Goal: Task Accomplishment & Management: Manage account settings

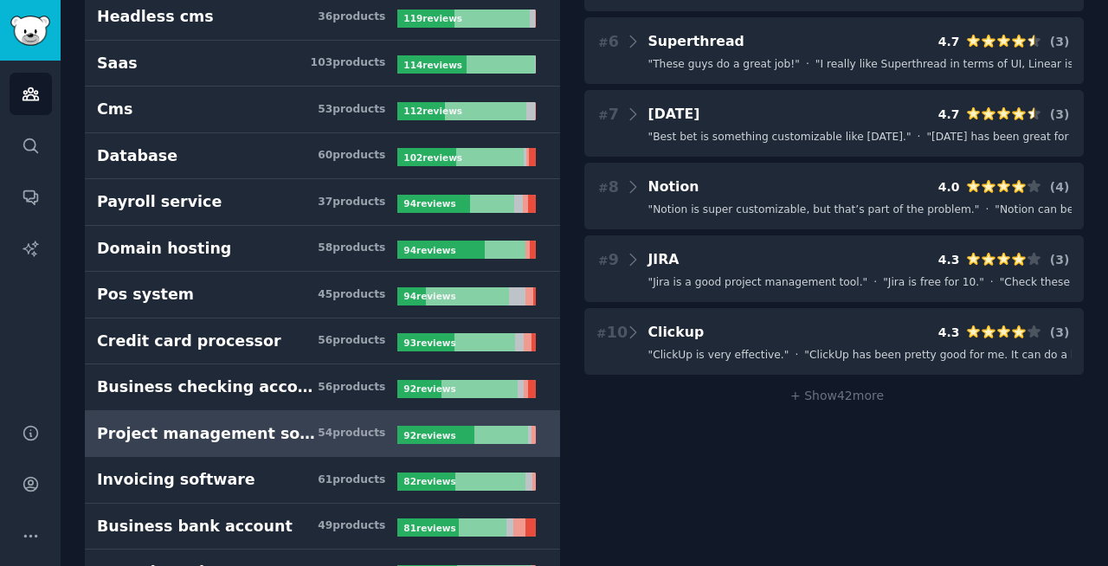
scroll to position [768, 0]
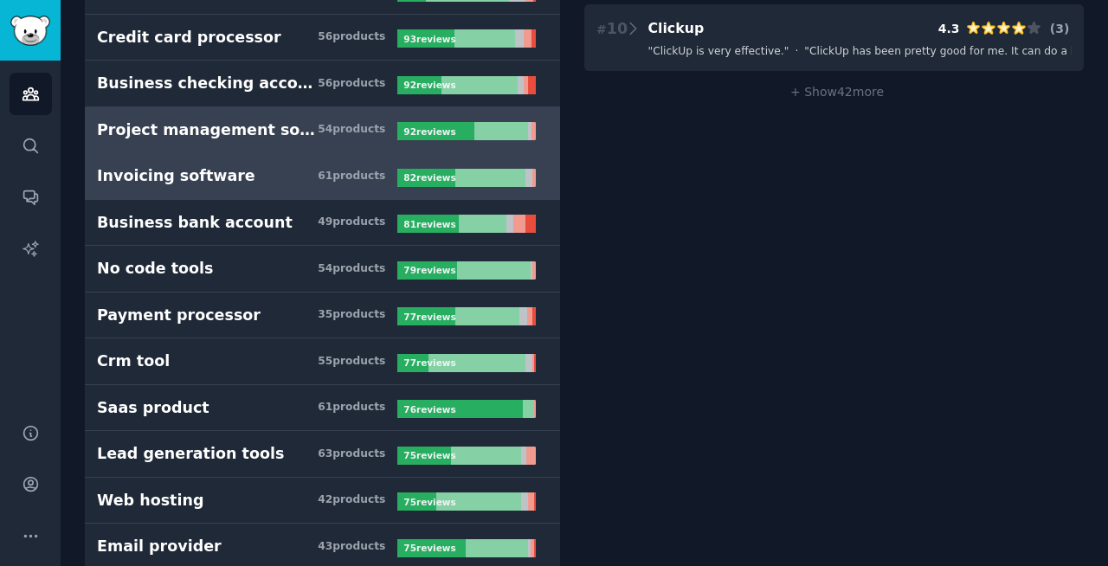
click at [215, 187] on link "Invoicing software 61 product s 82 review s" at bounding box center [322, 176] width 475 height 47
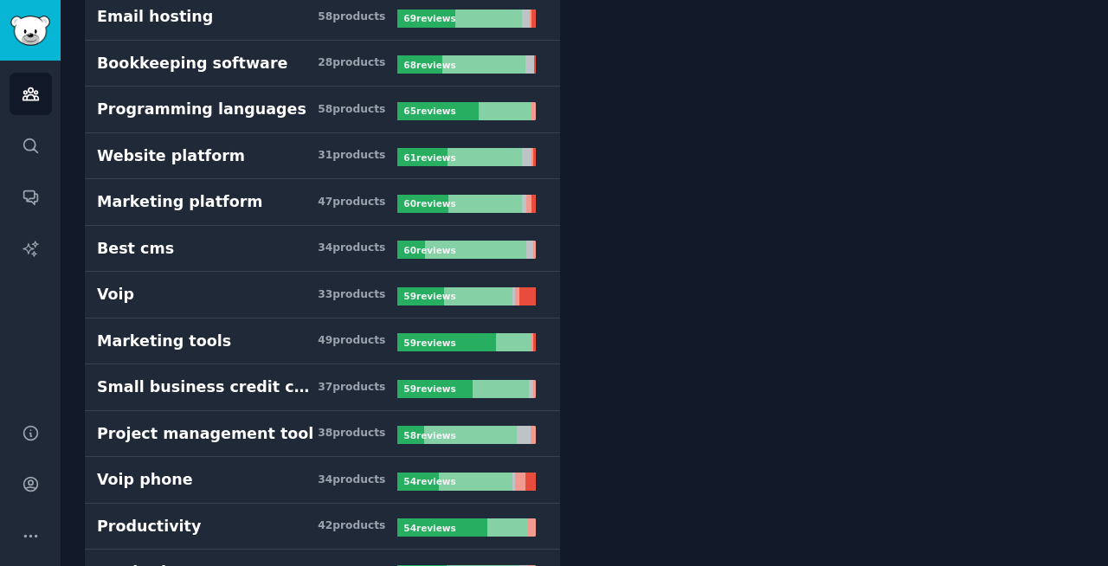
scroll to position [1492, 0]
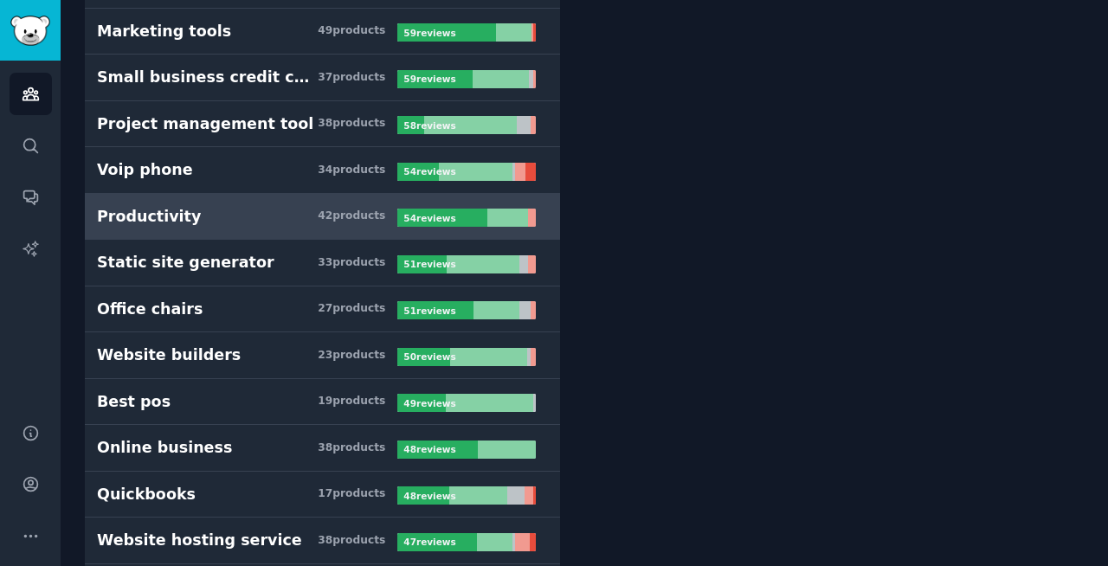
click at [230, 214] on h3 "Productivity 42 product s" at bounding box center [247, 217] width 300 height 22
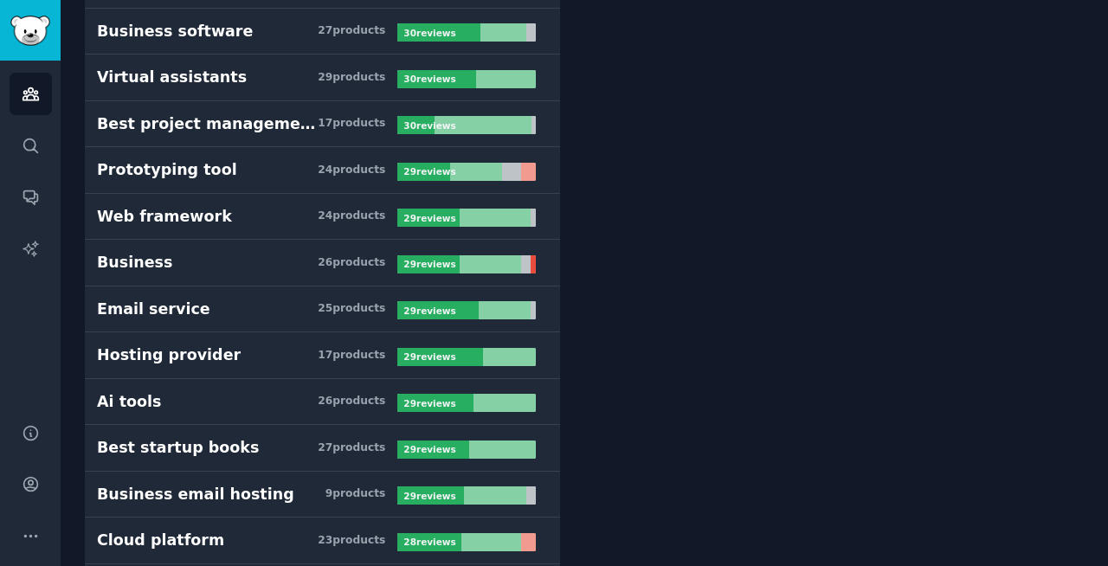
scroll to position [4088, 0]
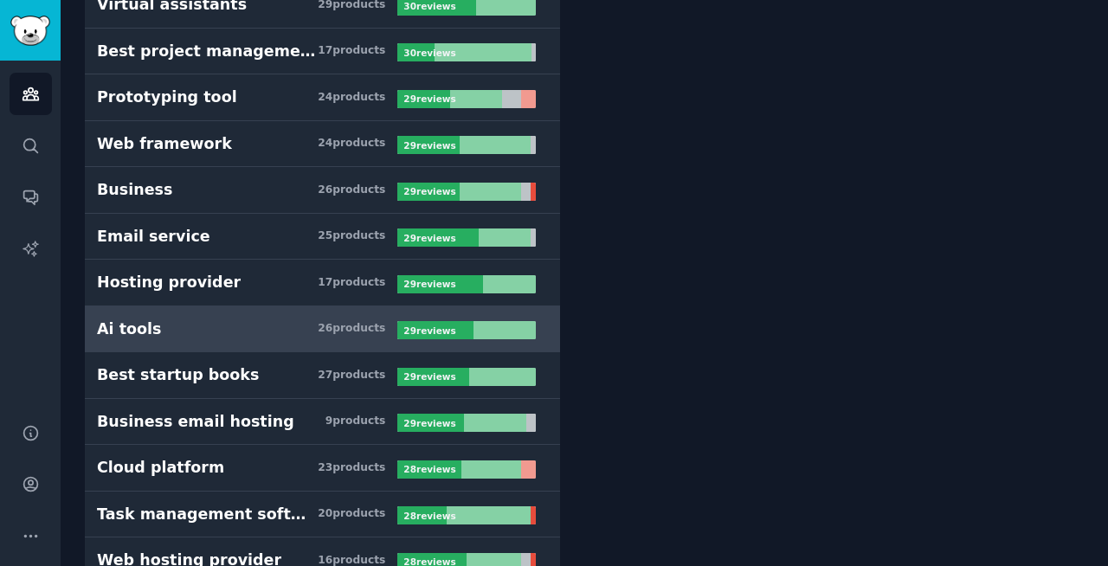
click at [207, 325] on h3 "Ai tools 26 product s" at bounding box center [247, 329] width 300 height 22
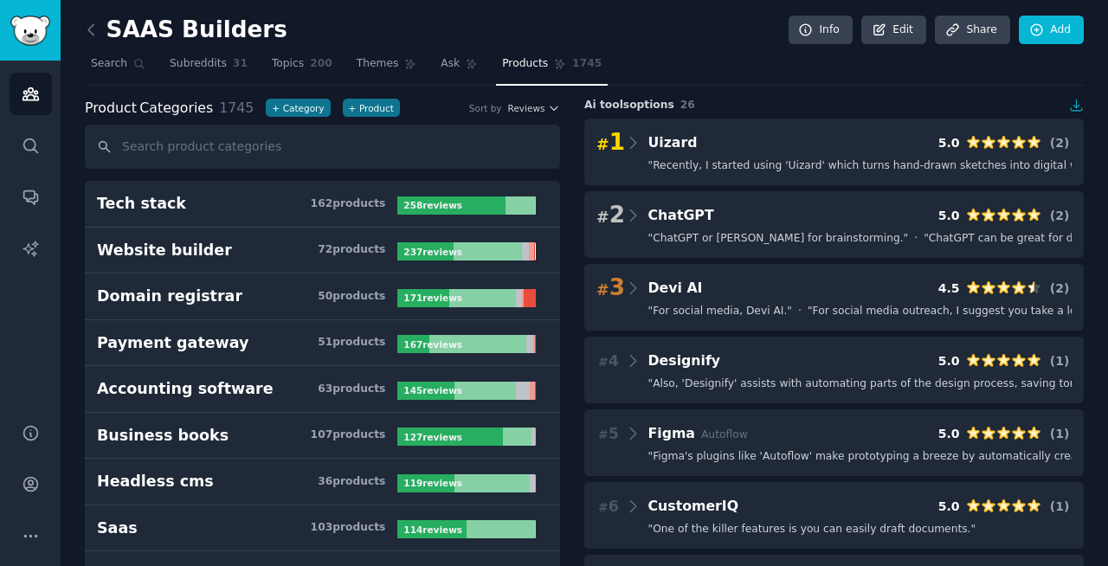
click at [582, 63] on span "1745" at bounding box center [586, 64] width 29 height 16
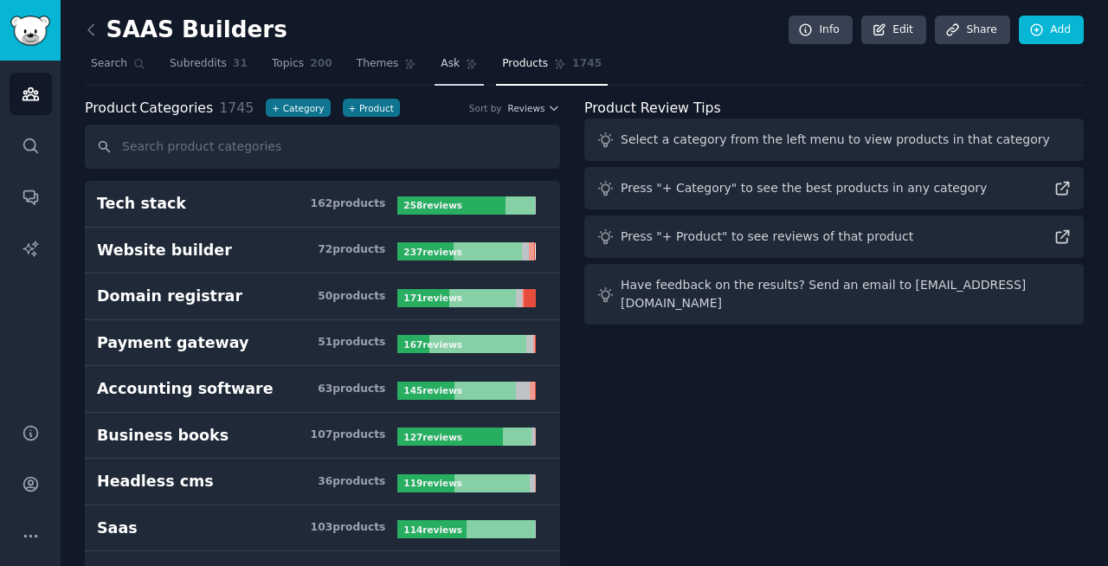
click at [444, 64] on span "Ask" at bounding box center [449, 64] width 19 height 16
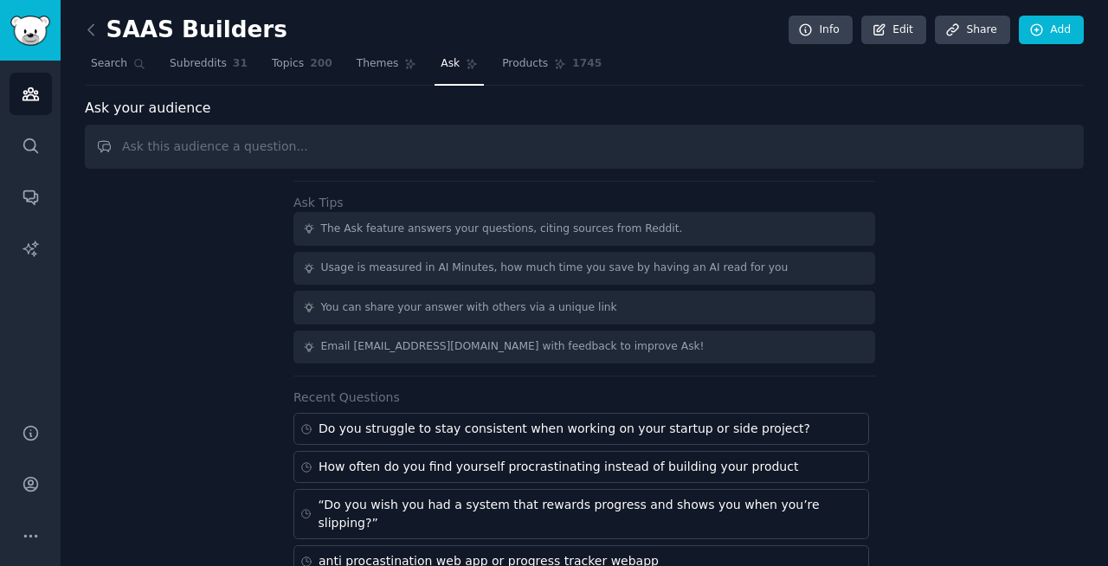
scroll to position [17, 0]
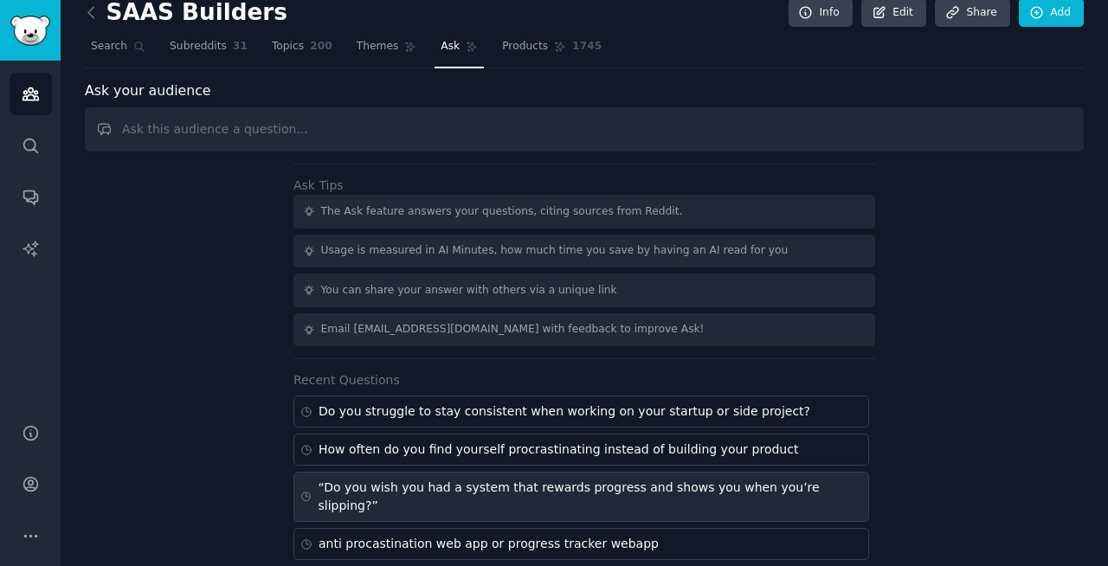
click at [475, 485] on div "“Do you wish you had a system that rewards progress and shows you when you’re s…" at bounding box center [590, 497] width 544 height 36
type input "“Do you wish you had a system that rewards progress and shows you when you’re s…"
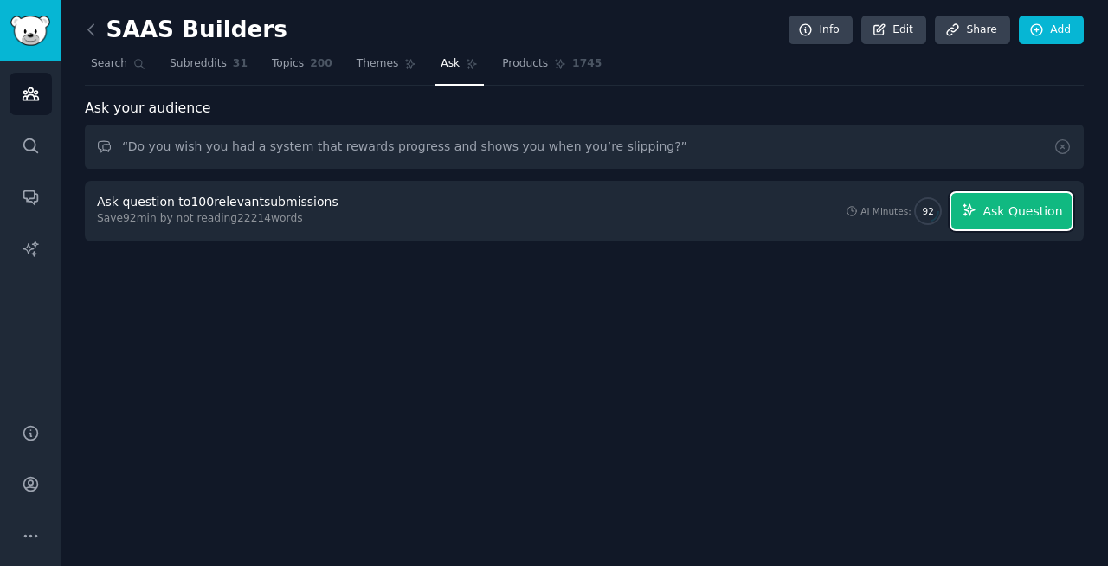
click at [983, 210] on button "Ask Question" at bounding box center [1011, 211] width 120 height 36
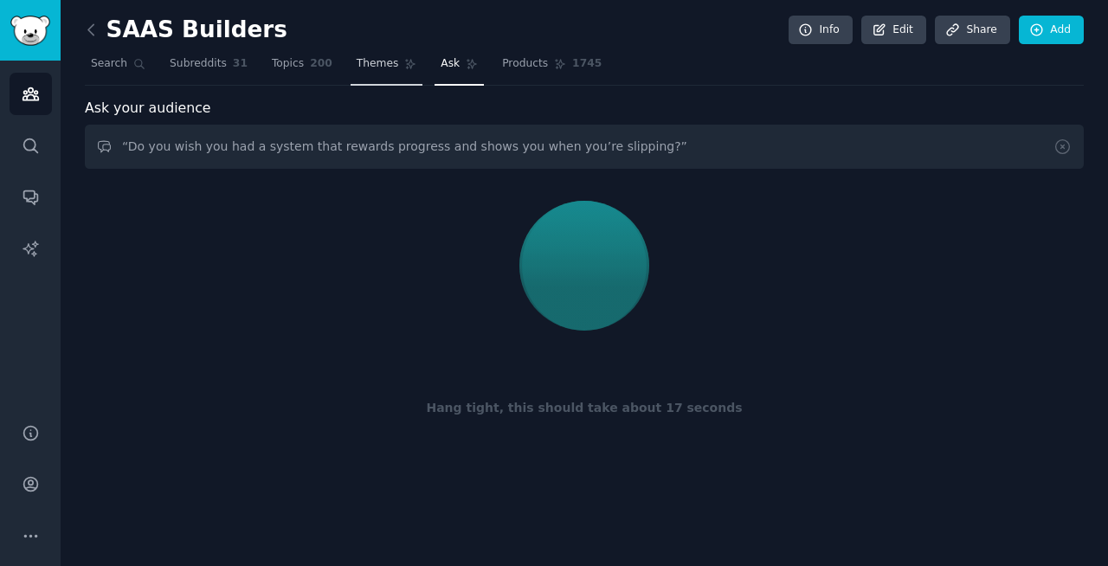
click at [370, 65] on span "Themes" at bounding box center [377, 64] width 42 height 16
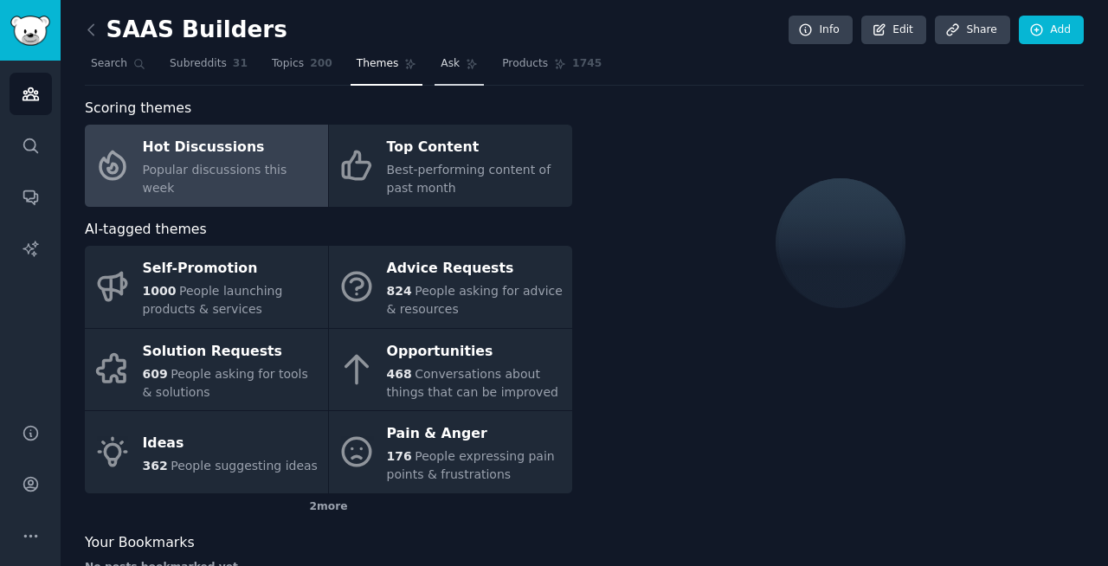
click at [446, 65] on span "Ask" at bounding box center [449, 64] width 19 height 16
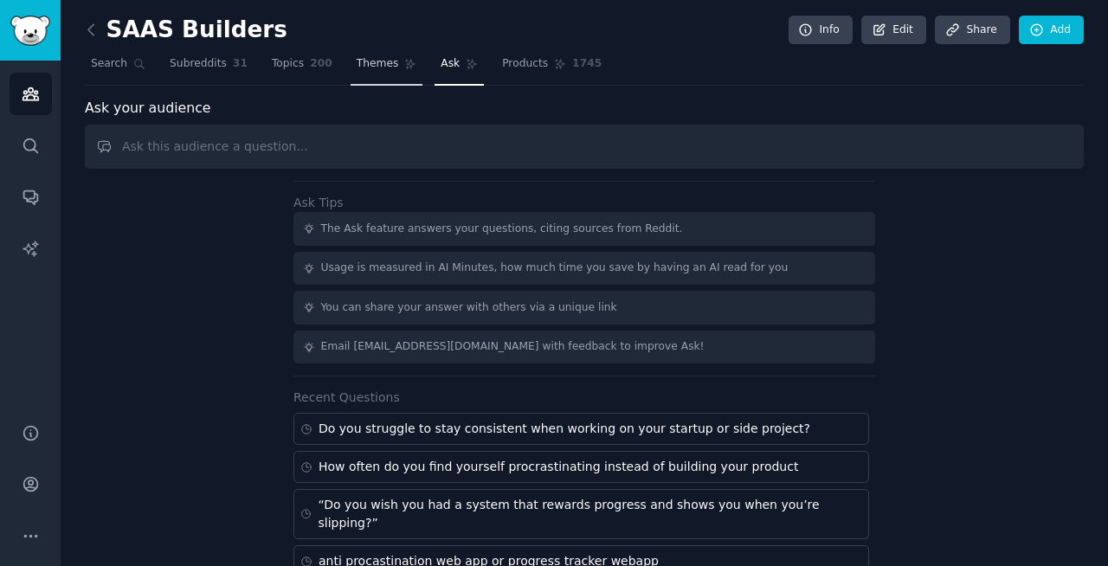
click at [364, 64] on span "Themes" at bounding box center [377, 64] width 42 height 16
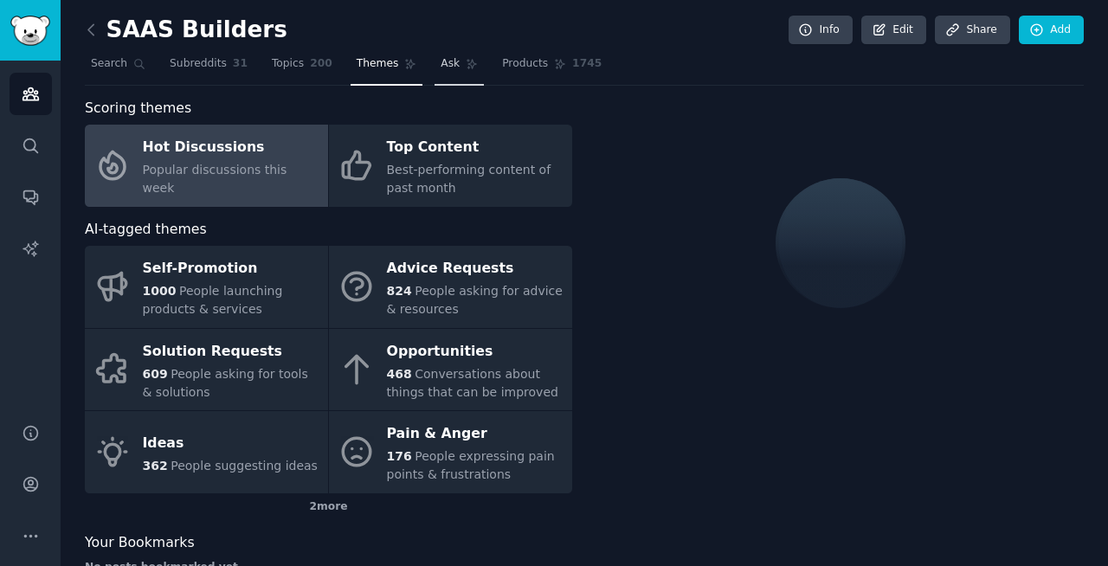
click at [440, 65] on span "Ask" at bounding box center [449, 64] width 19 height 16
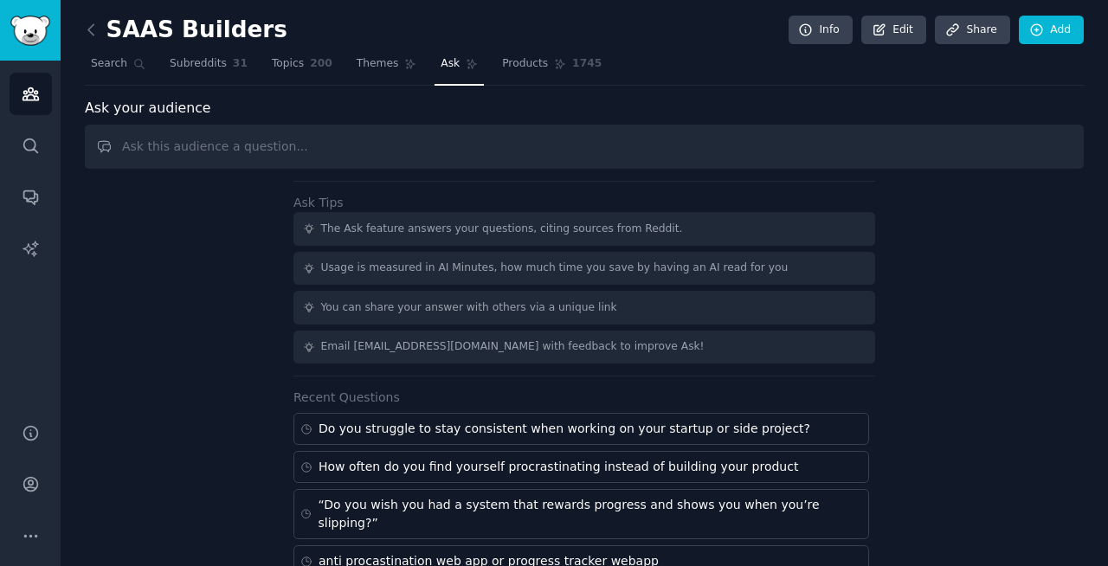
scroll to position [17, 0]
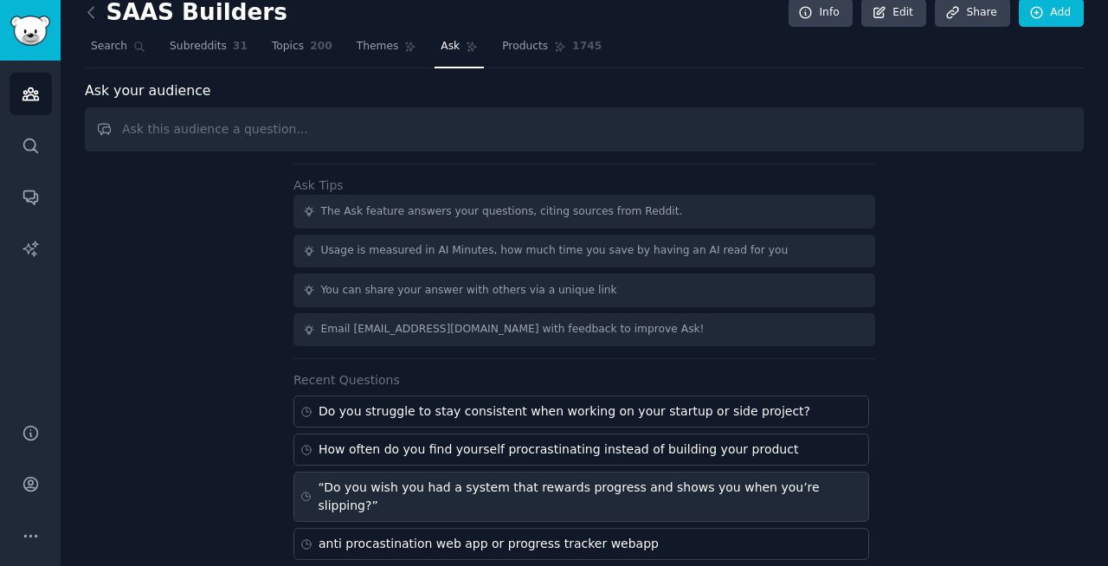
click at [620, 488] on div "“Do you wish you had a system that rewards progress and shows you when you’re s…" at bounding box center [590, 497] width 544 height 36
type input "“Do you wish you had a system that rewards progress and shows you when you’re s…"
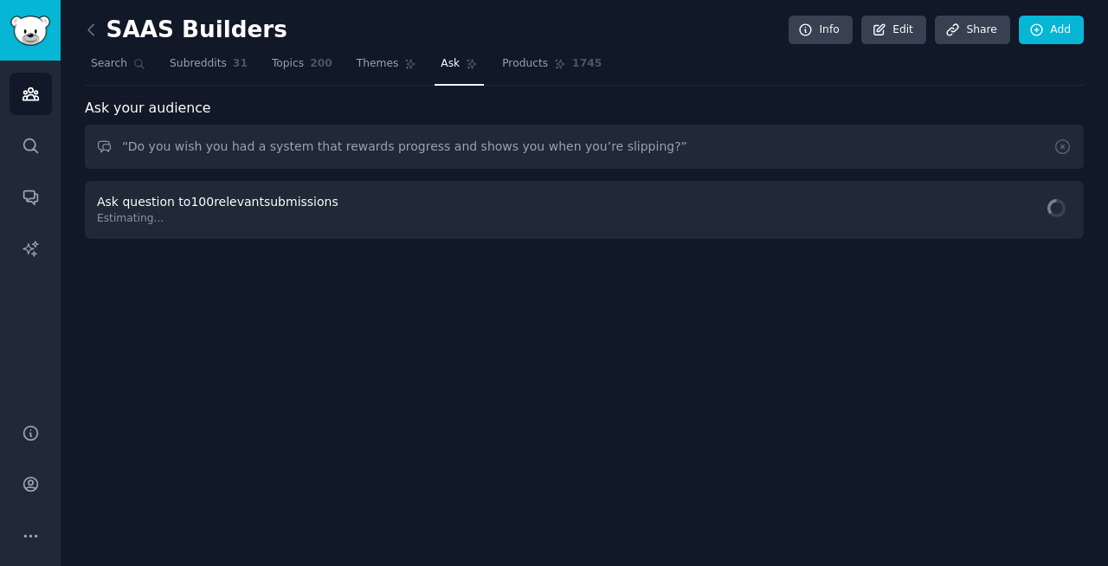
scroll to position [0, 0]
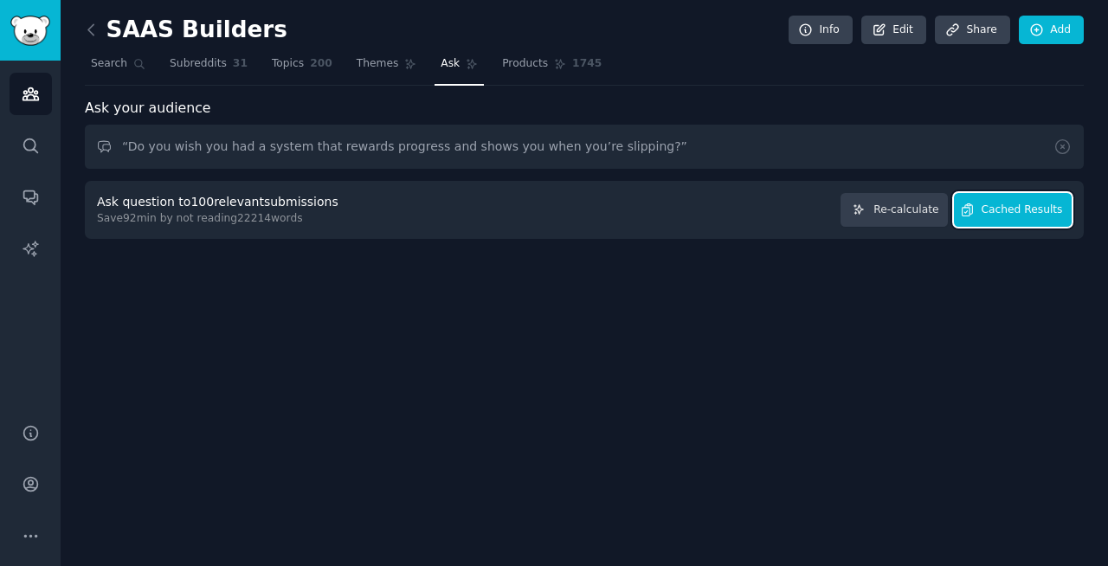
click at [1010, 218] on button "Cached Results" at bounding box center [1013, 210] width 118 height 34
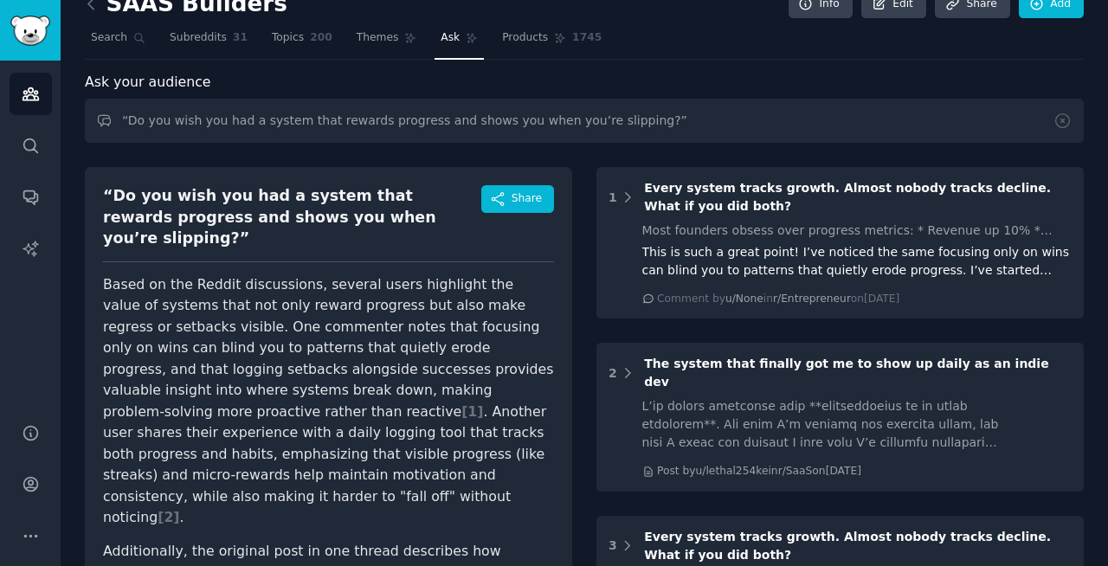
scroll to position [27, 0]
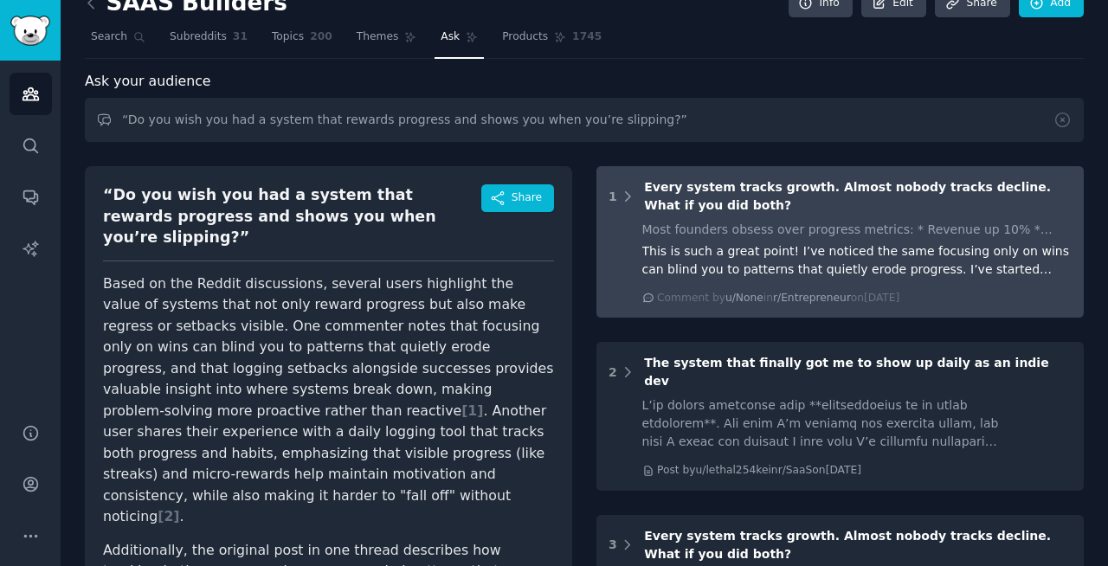
click at [703, 254] on div "This is such a great point! I’ve noticed the same focusing only on wins can bli…" at bounding box center [857, 260] width 430 height 36
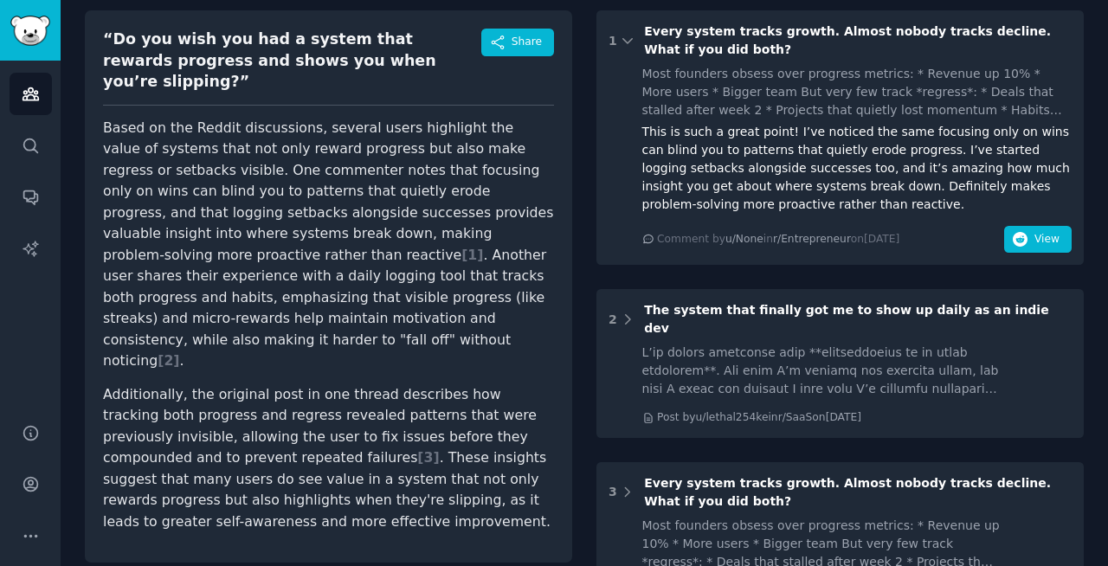
scroll to position [185, 0]
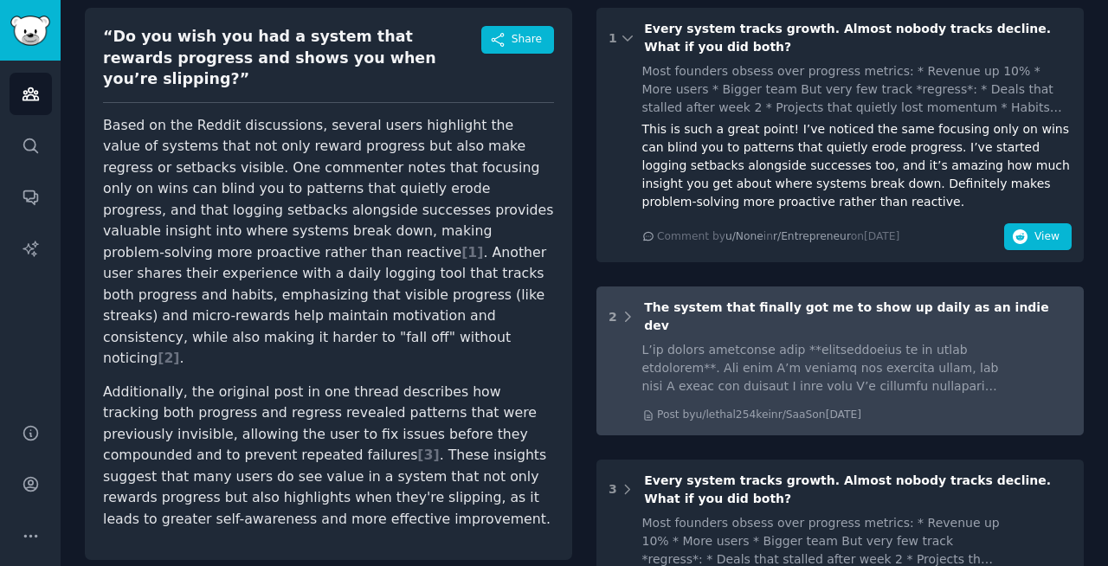
click at [739, 341] on div at bounding box center [821, 368] width 358 height 55
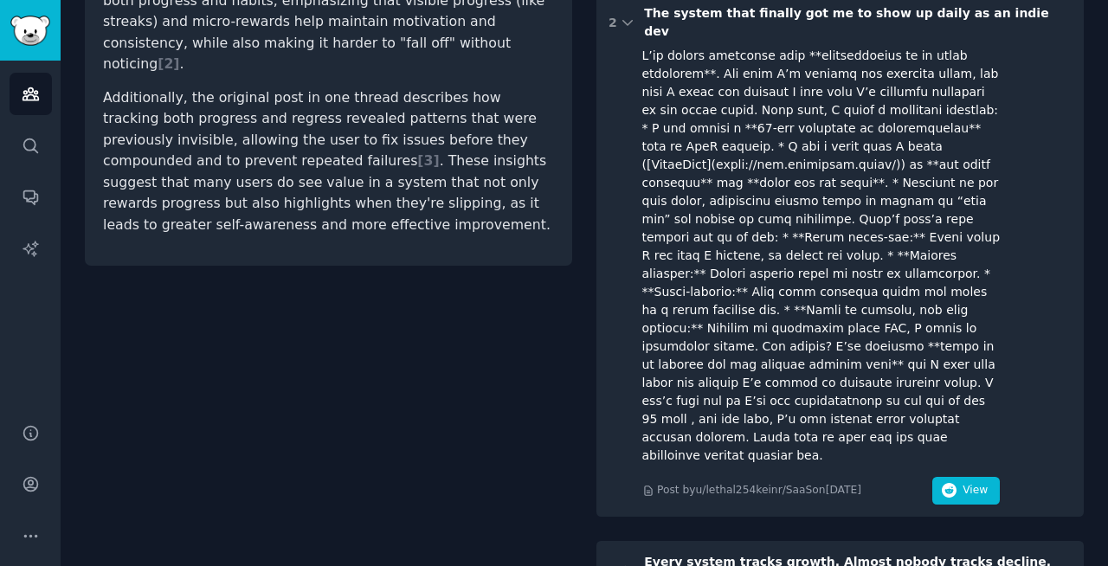
scroll to position [482, 0]
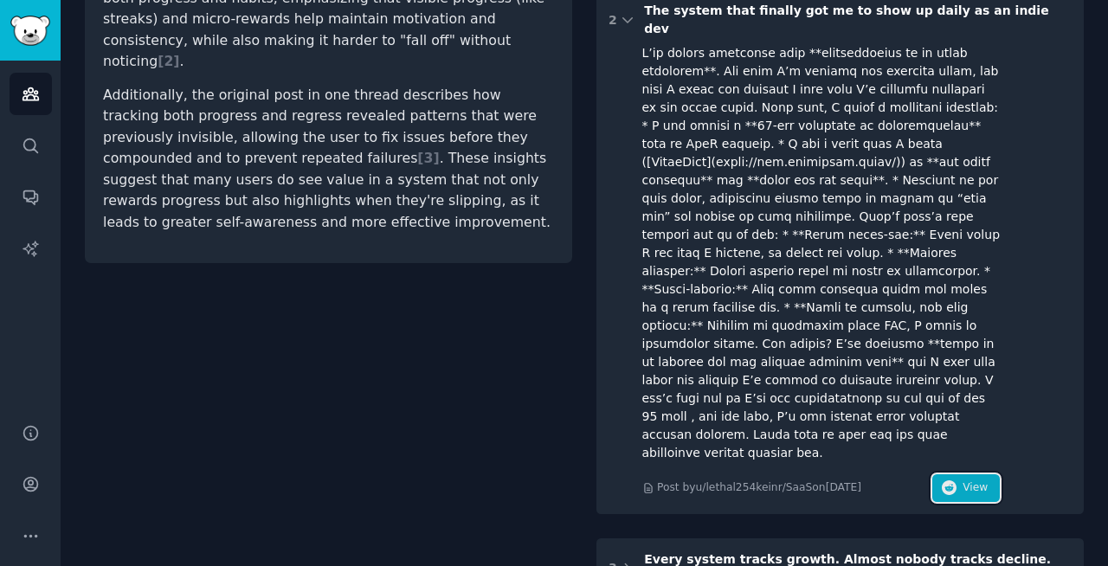
click at [962, 480] on span "View" at bounding box center [974, 488] width 25 height 16
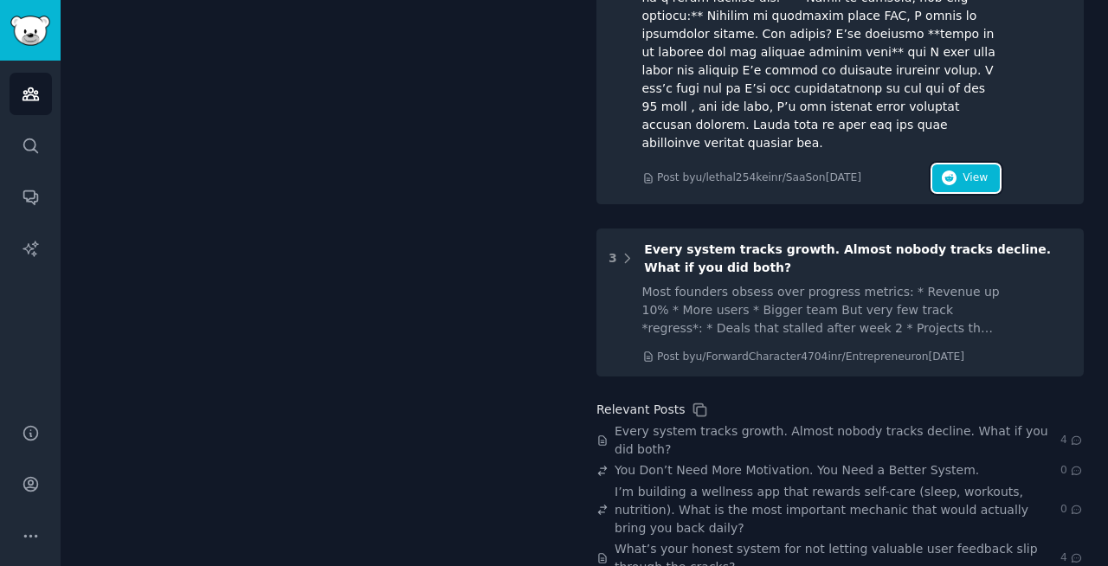
scroll to position [793, 0]
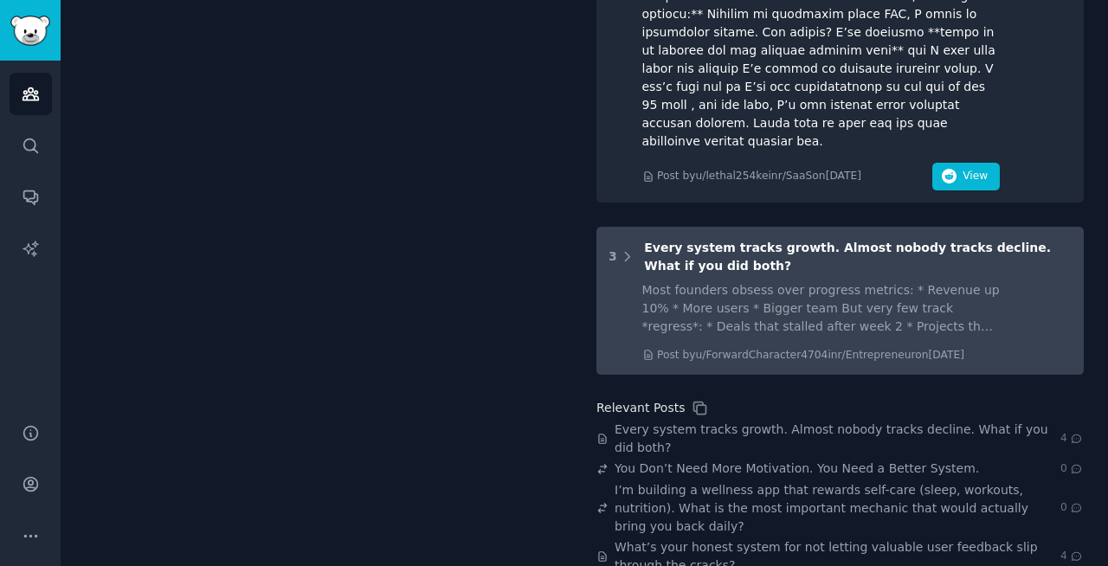
click at [769, 281] on div "Most founders obsess over progress metrics: * Revenue up 10% * More users * Big…" at bounding box center [821, 308] width 358 height 55
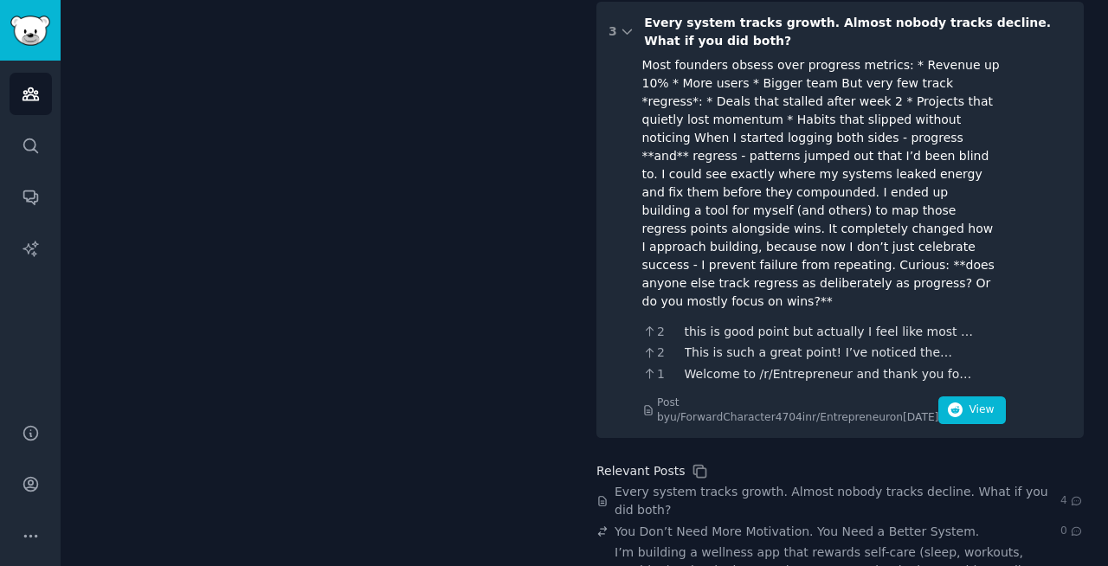
scroll to position [1024, 0]
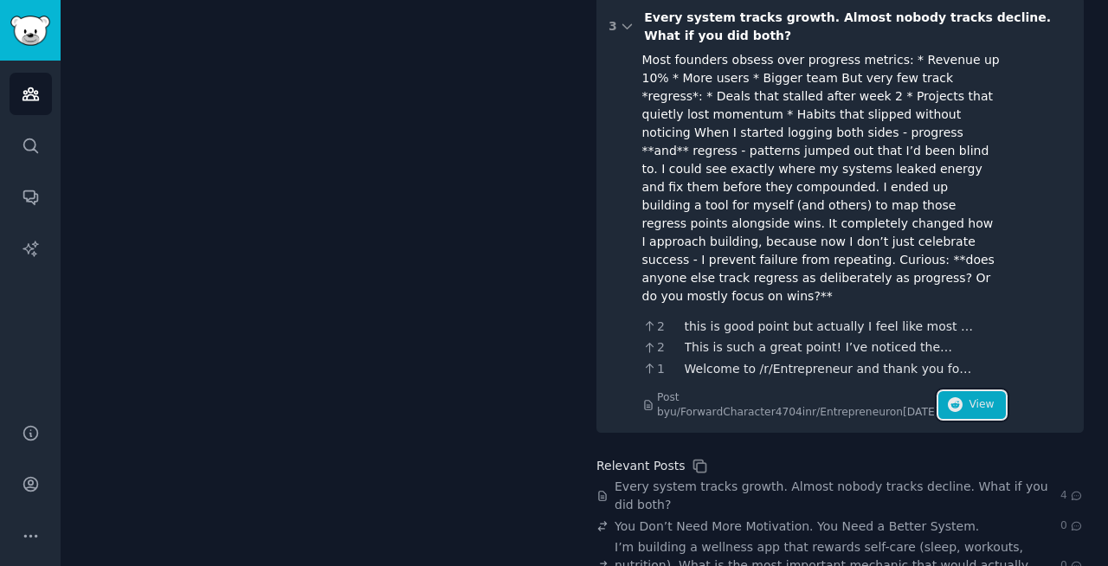
click at [968, 397] on span "View" at bounding box center [980, 405] width 25 height 16
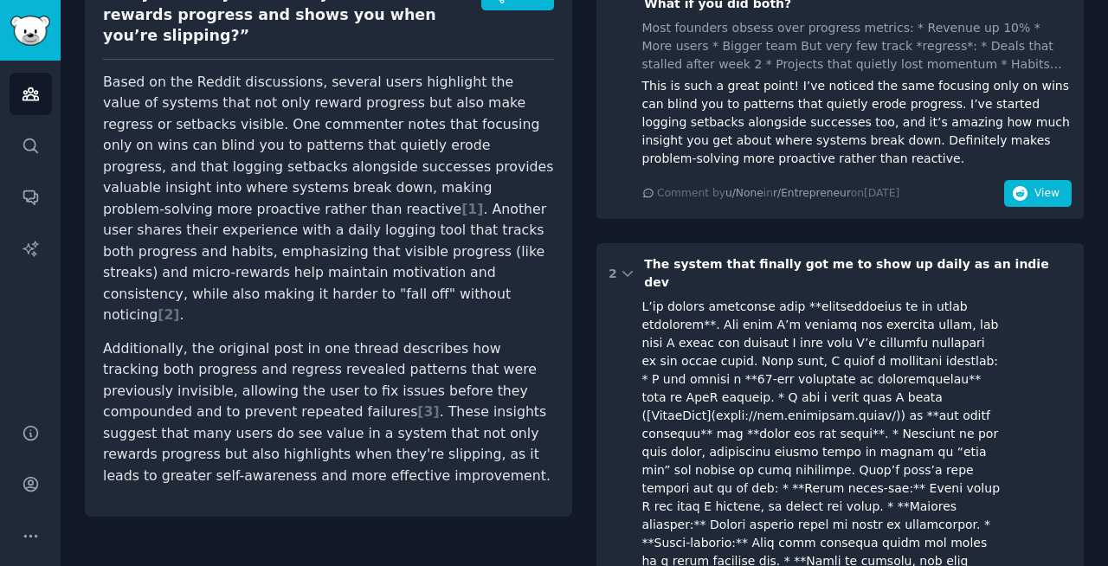
scroll to position [0, 0]
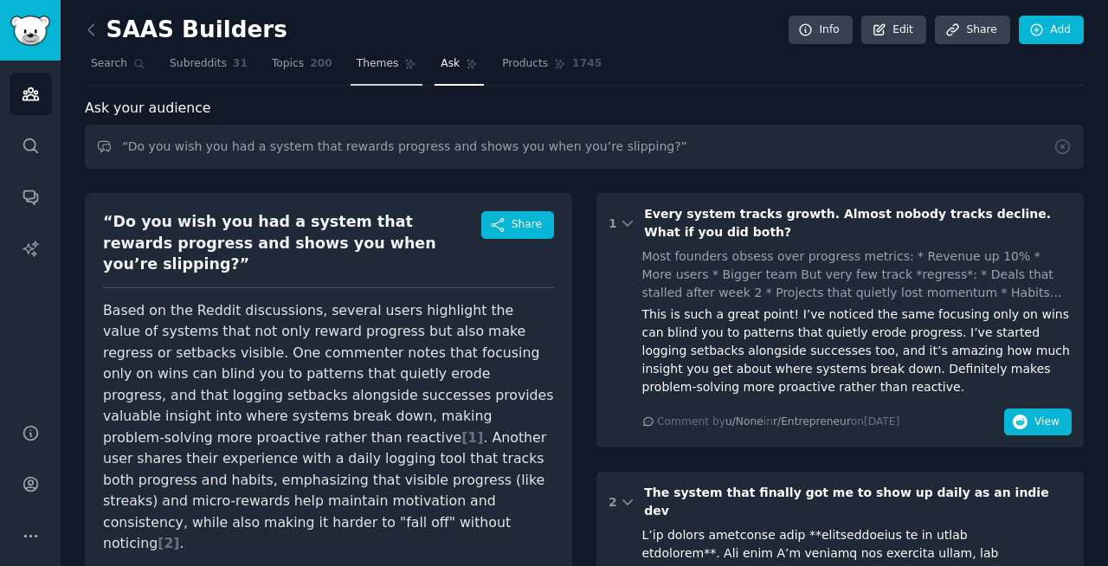
click at [367, 63] on span "Themes" at bounding box center [377, 64] width 42 height 16
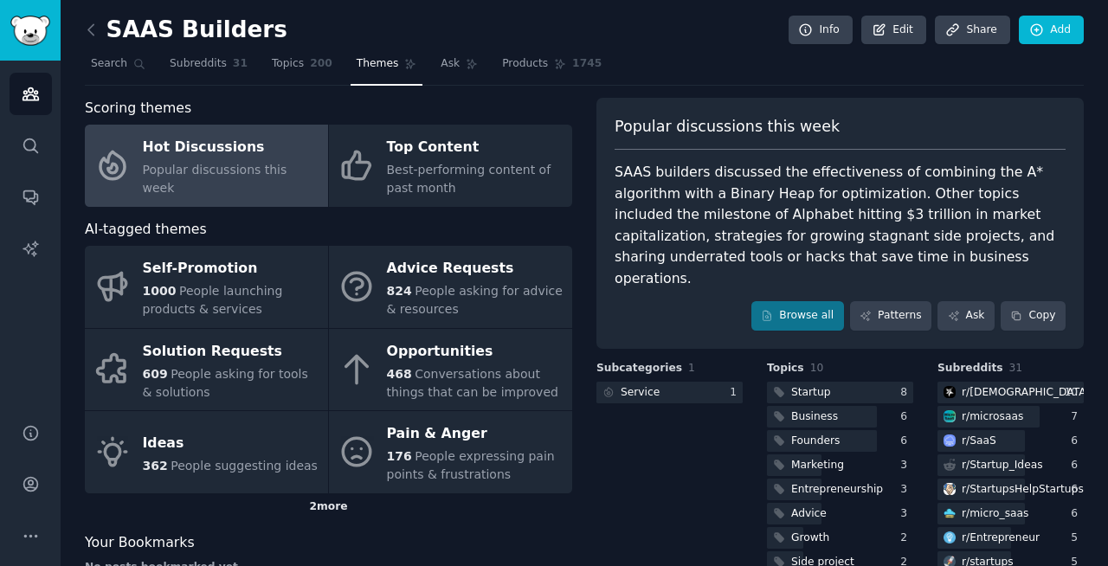
click at [318, 508] on div "2 more" at bounding box center [328, 507] width 487 height 28
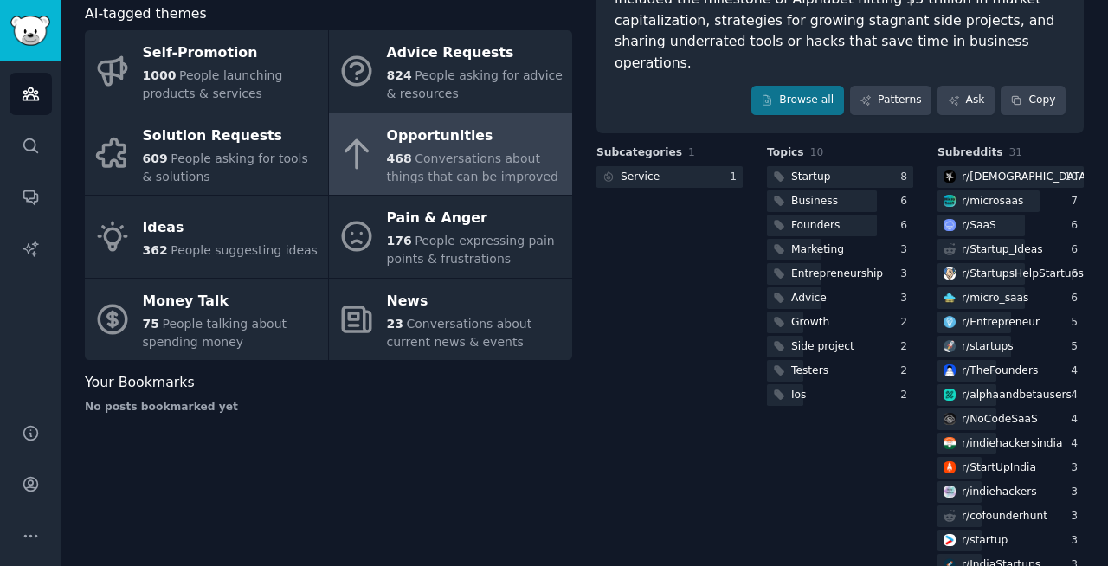
scroll to position [235, 0]
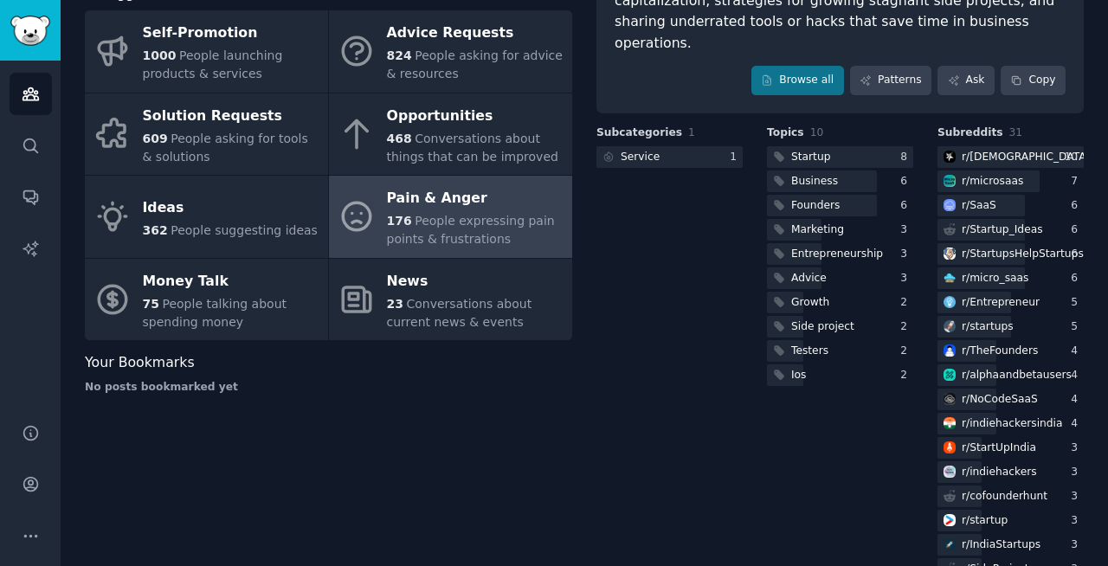
click at [410, 225] on span "People expressing pain points & frustrations" at bounding box center [471, 230] width 168 height 32
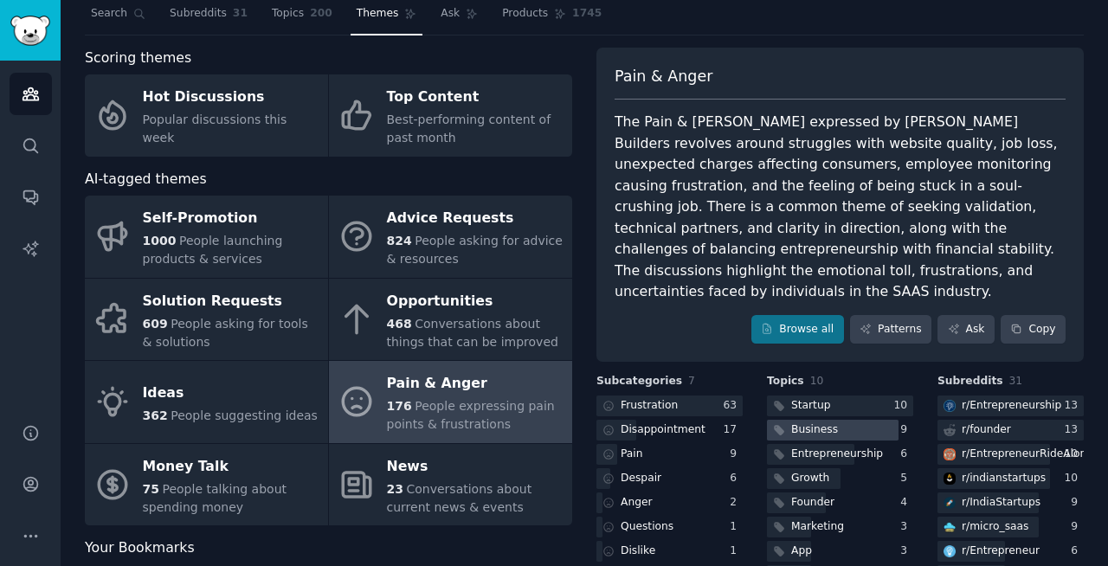
scroll to position [49, 0]
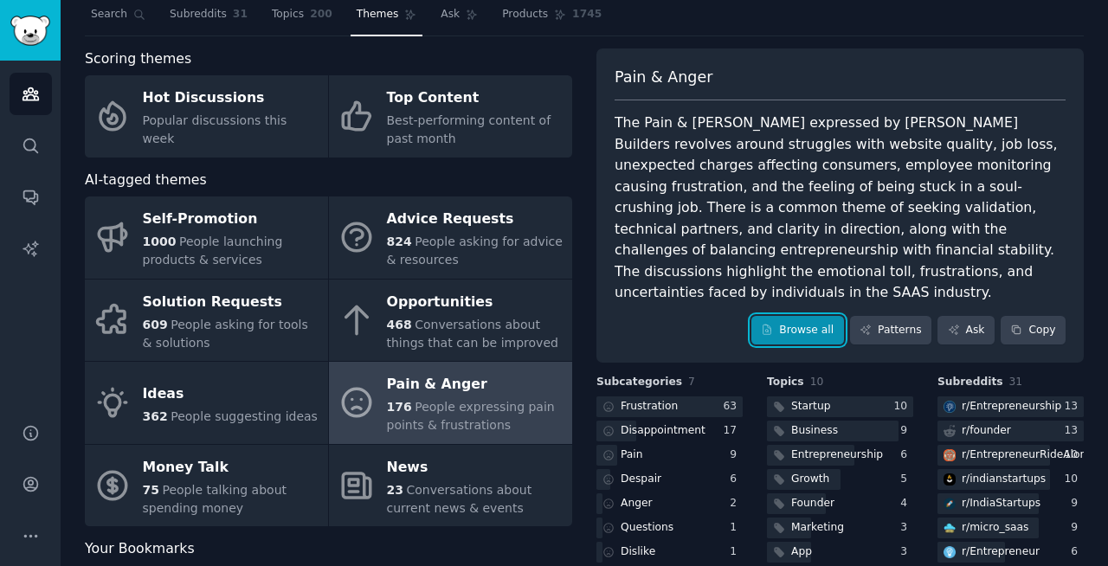
click at [791, 316] on link "Browse all" at bounding box center [797, 330] width 93 height 29
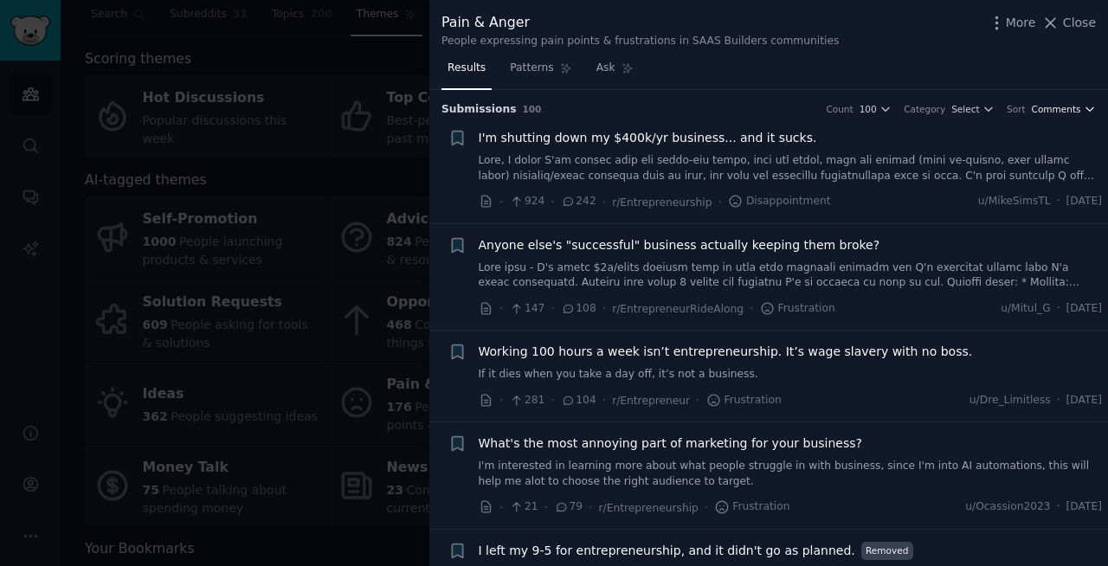
click at [1049, 113] on span "Comments" at bounding box center [1055, 109] width 49 height 12
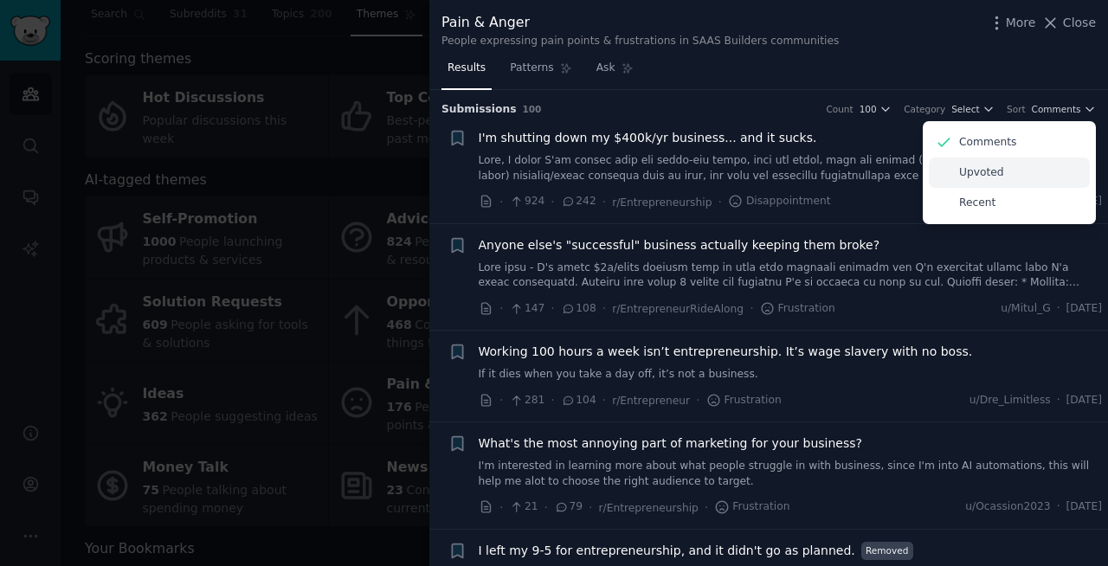
click at [981, 168] on p "Upvoted" at bounding box center [981, 173] width 45 height 16
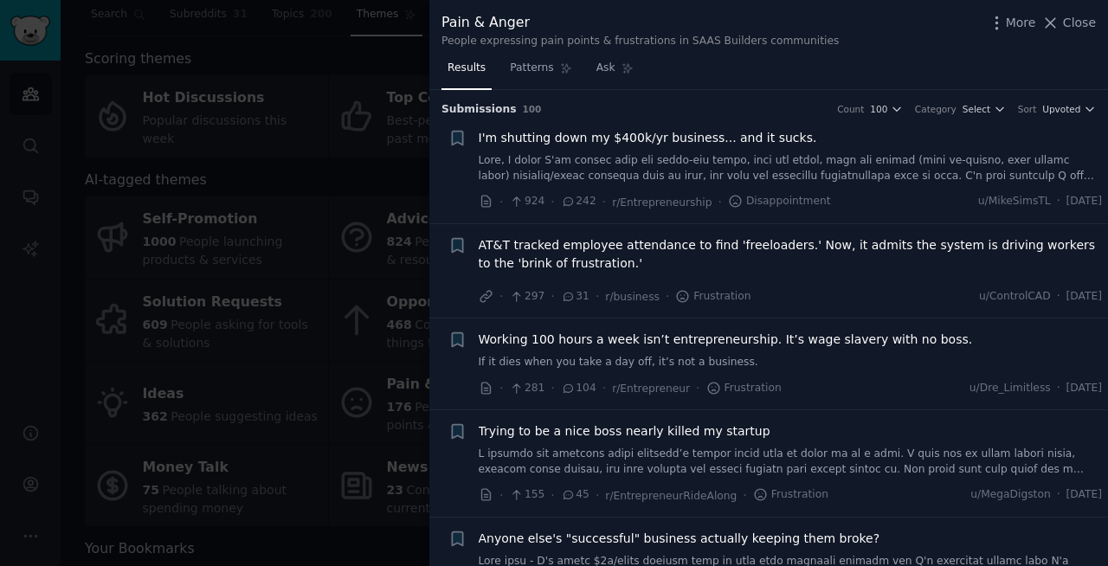
click at [697, 51] on div "Pain & Anger People expressing pain points & frustrations in SAAS Builders comm…" at bounding box center [768, 27] width 678 height 55
click at [631, 69] on icon at bounding box center [627, 68] width 12 height 12
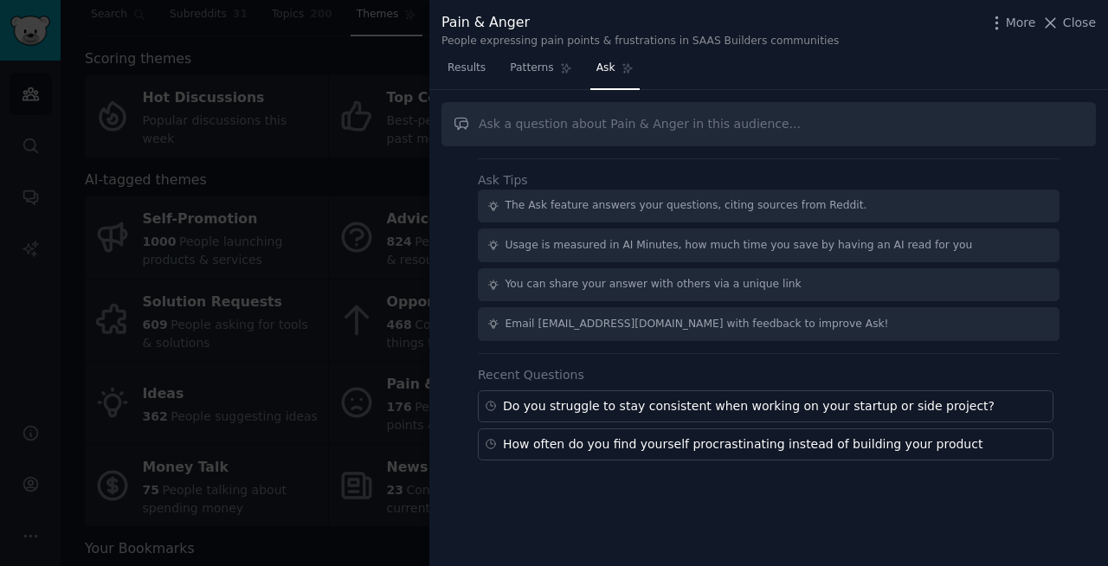
click at [615, 62] on link "Ask" at bounding box center [614, 72] width 49 height 35
click at [583, 127] on input "text" at bounding box center [768, 124] width 654 height 44
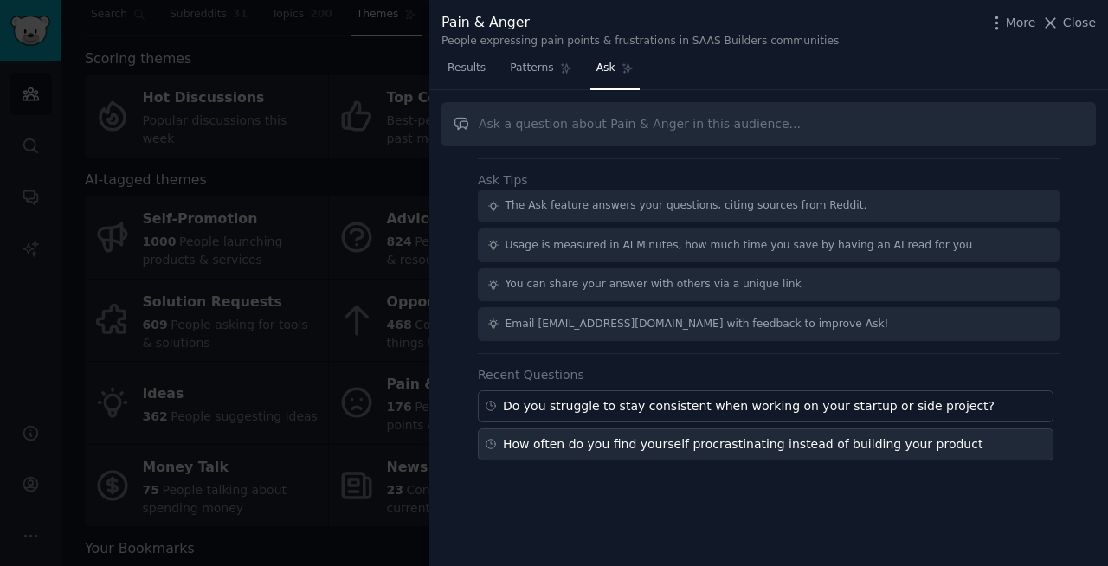
click at [721, 450] on div "How often do you find yourself procrastinating instead of building your product" at bounding box center [742, 444] width 479 height 18
type input "How often do you find yourself procrastinating instead of building your product"
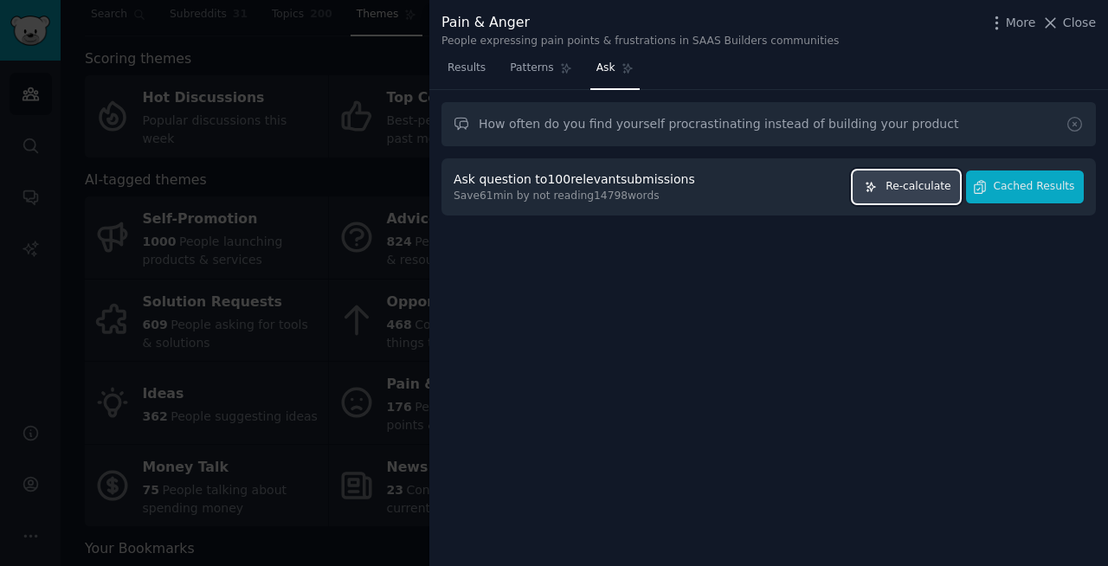
click at [916, 194] on button "Re-calculate" at bounding box center [905, 187] width 107 height 34
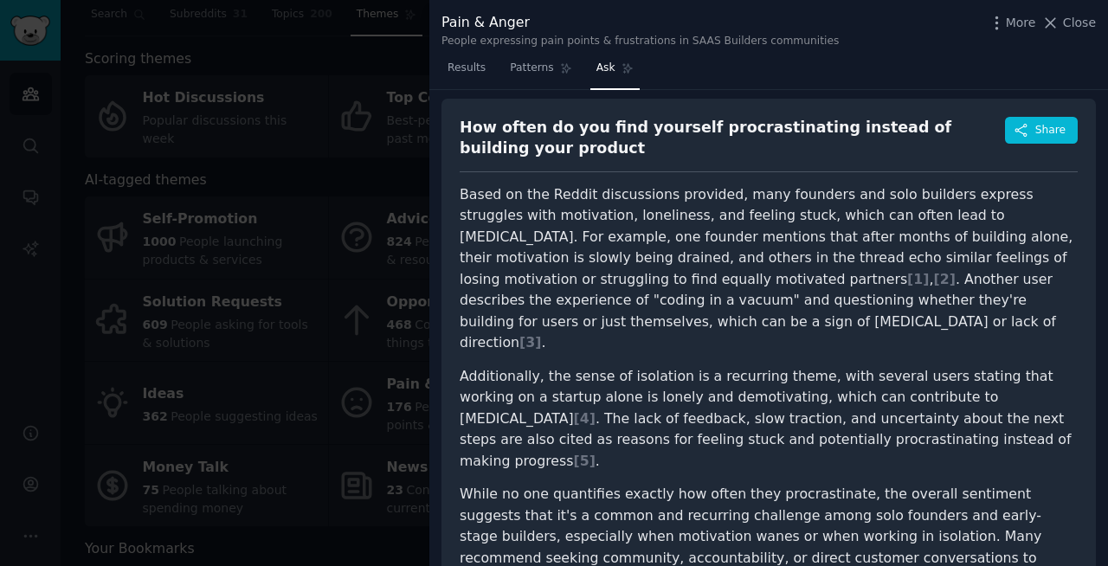
scroll to position [61, 0]
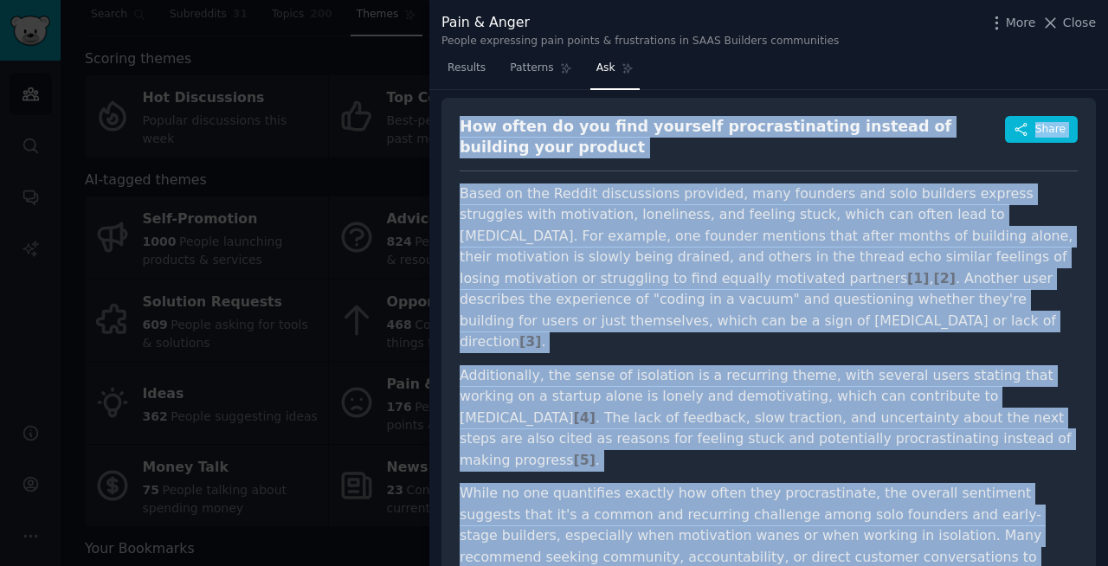
drag, startPoint x: 463, startPoint y: 127, endPoint x: 1045, endPoint y: 530, distance: 708.3
click at [1045, 530] on div "How often do you find yourself procrastinating instead of building your product…" at bounding box center [768, 359] width 654 height 522
copy div "How often do you find yourself procrastinating instead of building your product…"
click at [557, 155] on div "How often do you find yourself procrastinating instead of building your product" at bounding box center [731, 137] width 545 height 42
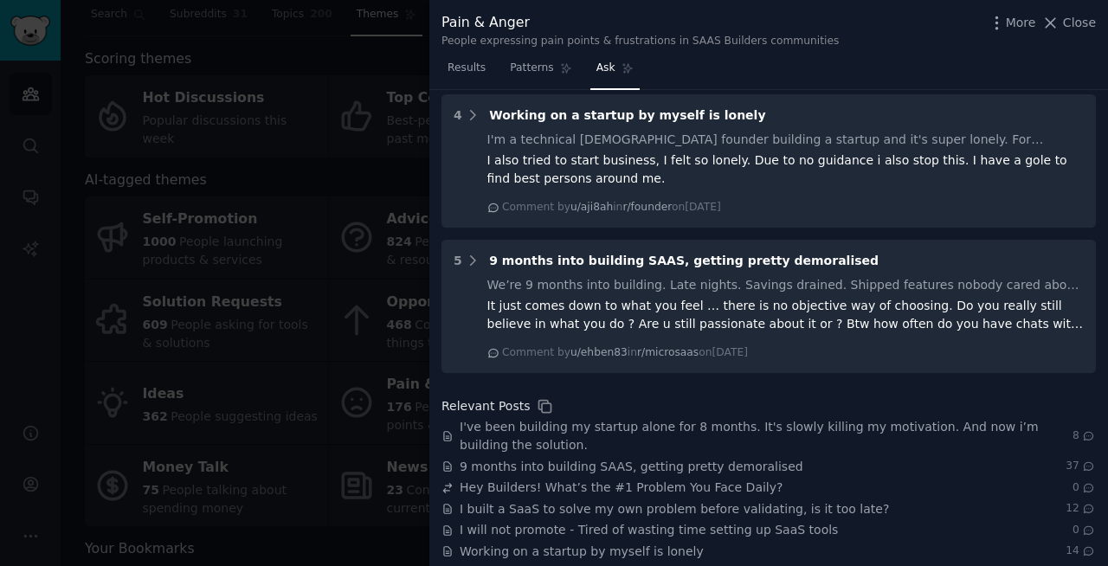
scroll to position [1092, 0]
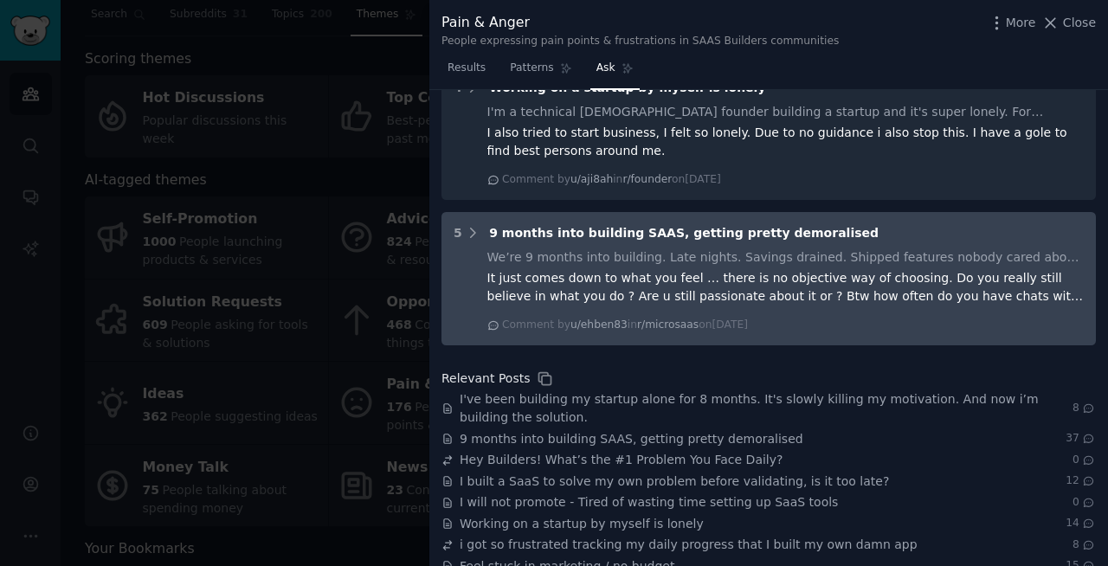
click at [665, 269] on div "It just comes down to what you feel … there is no objective way of choosing. Do…" at bounding box center [785, 287] width 597 height 36
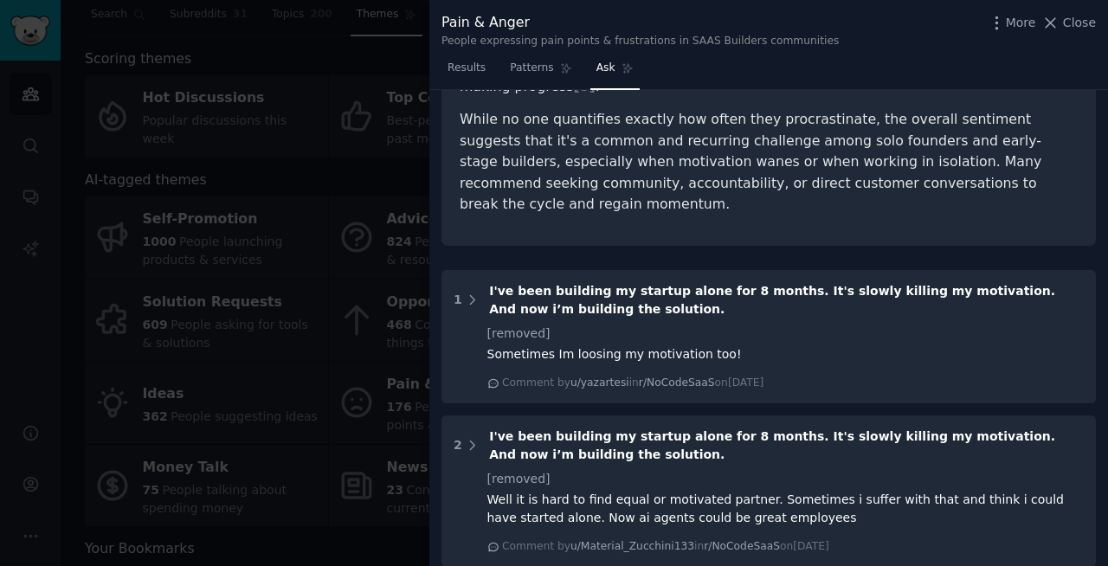
scroll to position [457, 0]
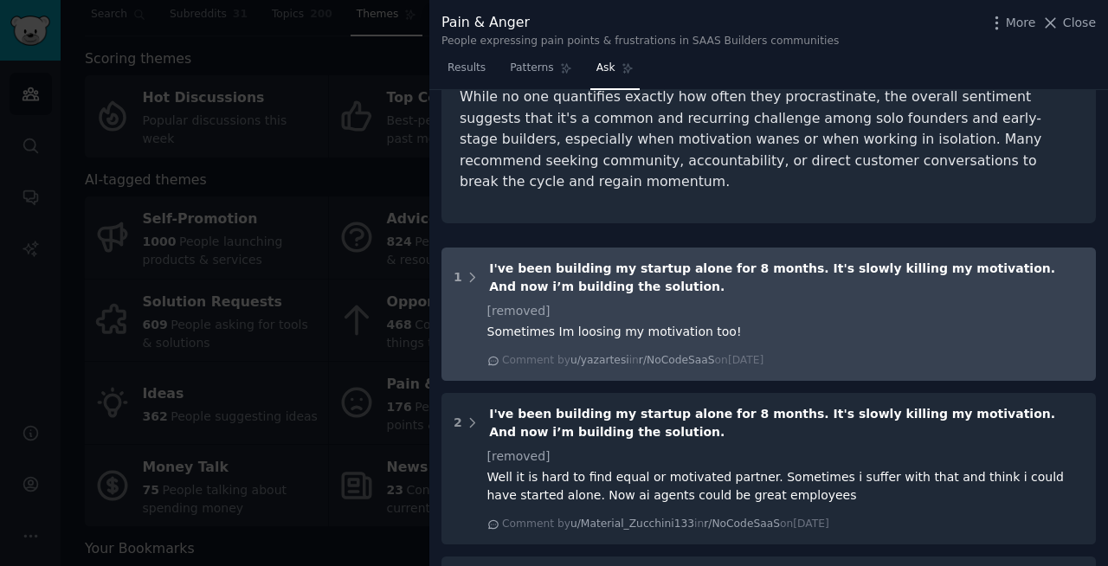
click at [630, 302] on div "[removed]" at bounding box center [785, 311] width 597 height 18
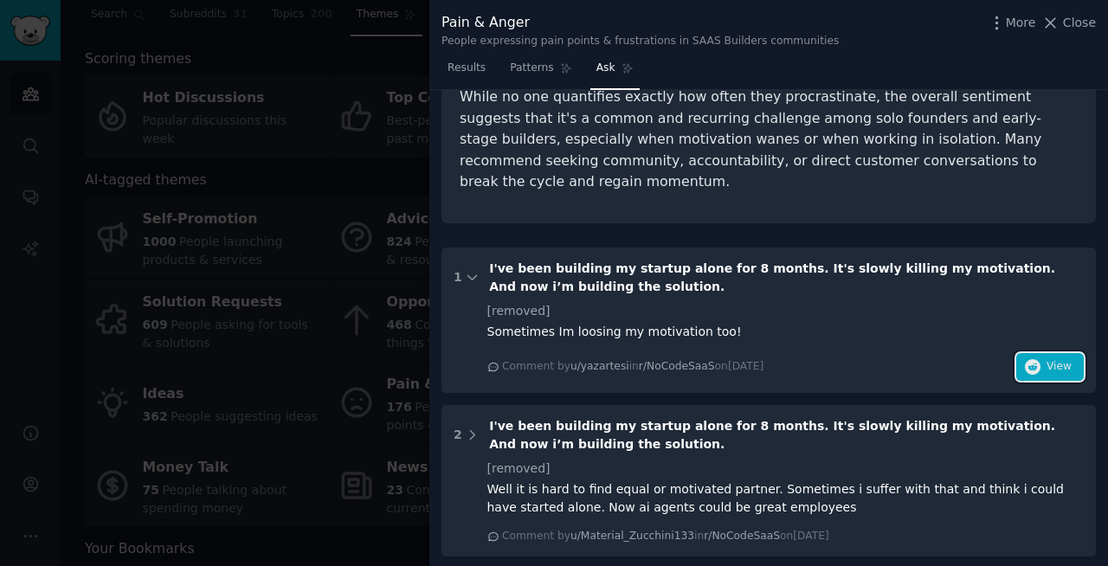
click at [1033, 359] on icon "button" at bounding box center [1032, 367] width 16 height 16
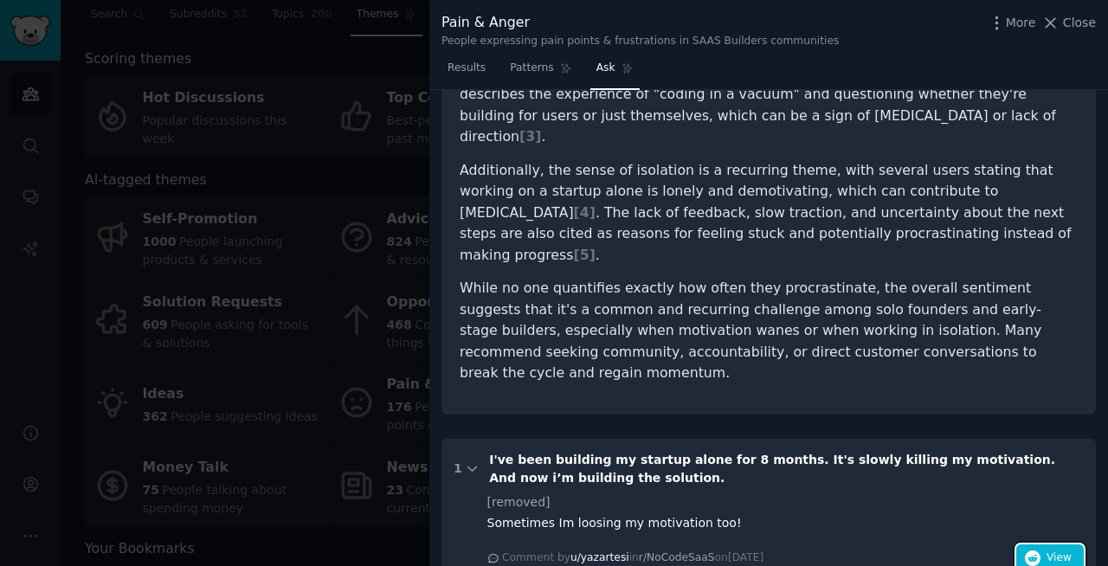
scroll to position [0, 0]
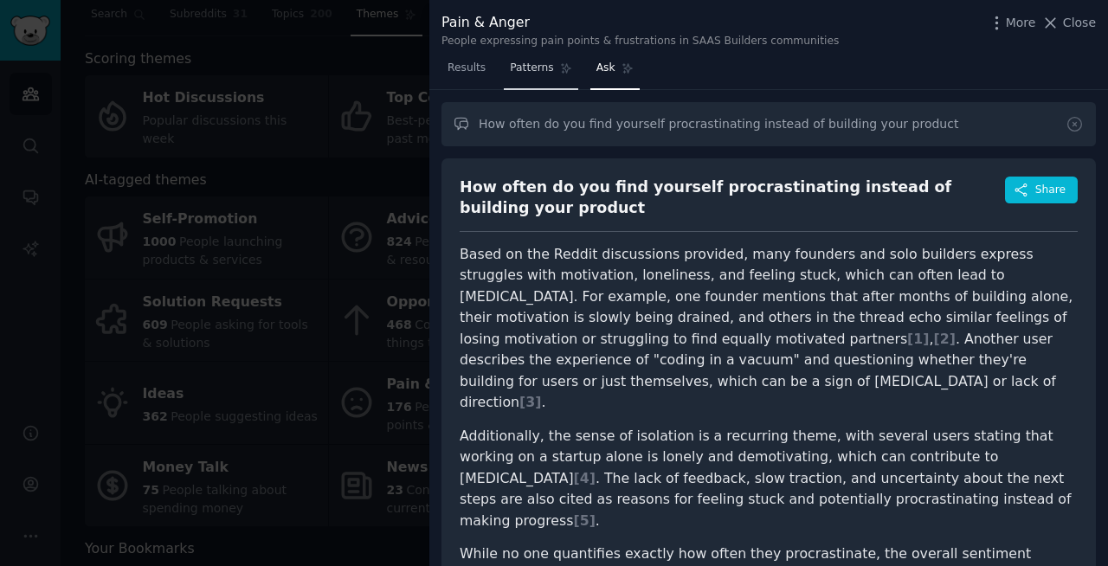
click at [524, 71] on span "Patterns" at bounding box center [531, 69] width 43 height 16
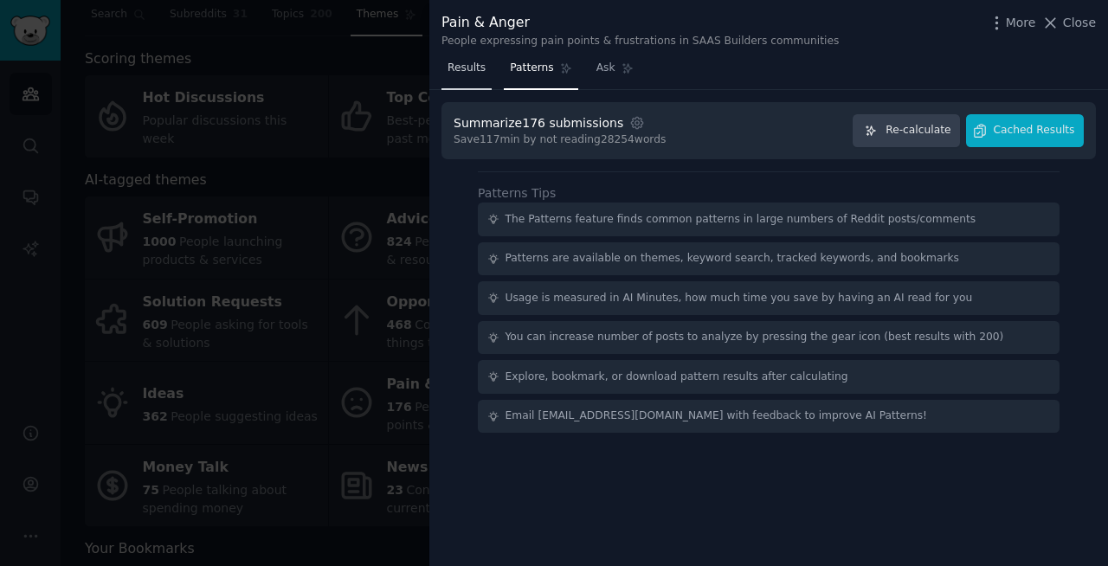
click at [472, 70] on span "Results" at bounding box center [466, 69] width 38 height 16
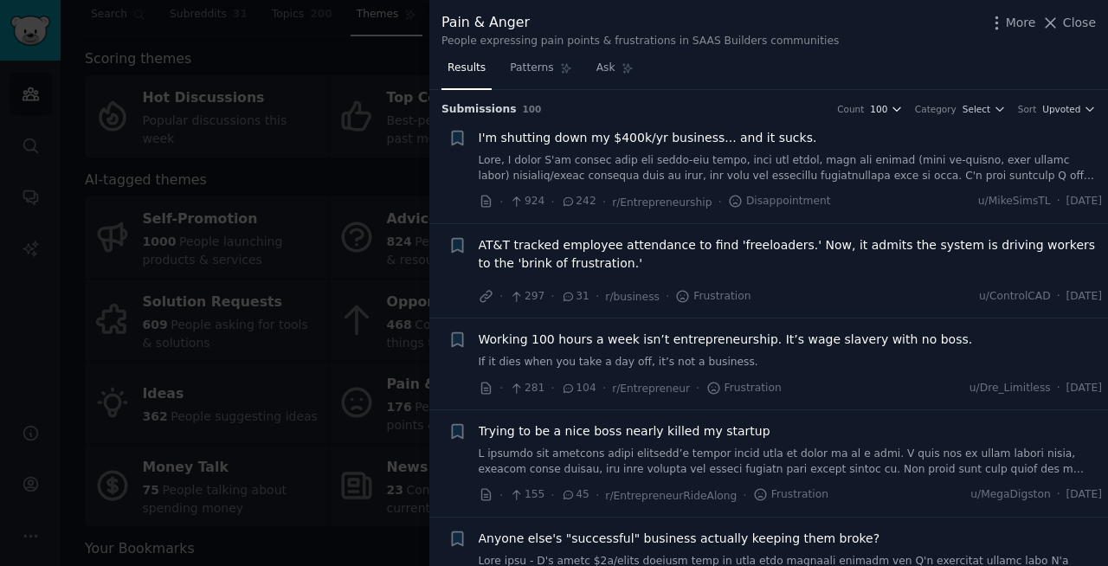
click at [888, 112] on button "100" at bounding box center [886, 109] width 33 height 12
